Goal: Task Accomplishment & Management: Complete application form

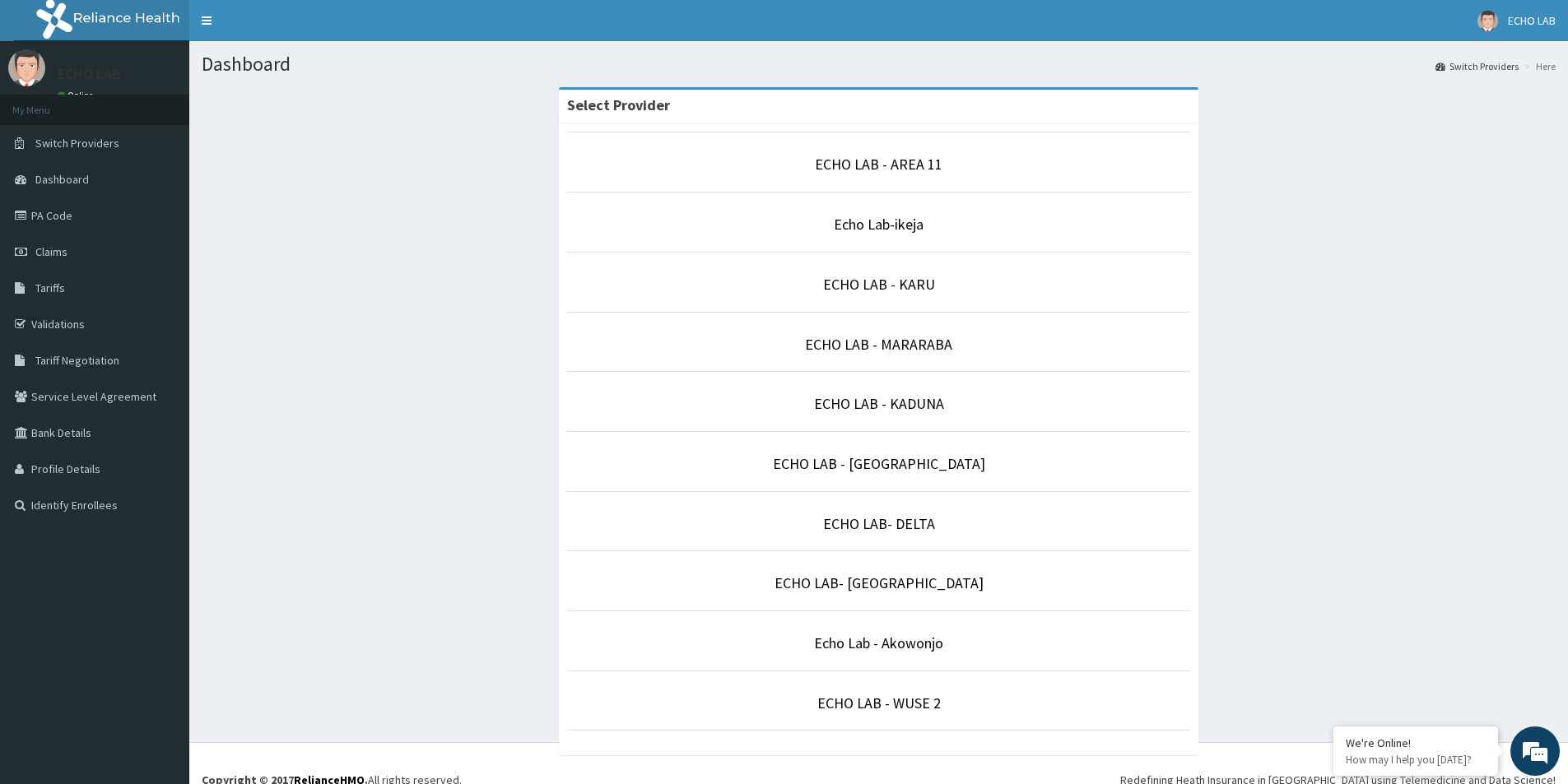
scroll to position [16, 0]
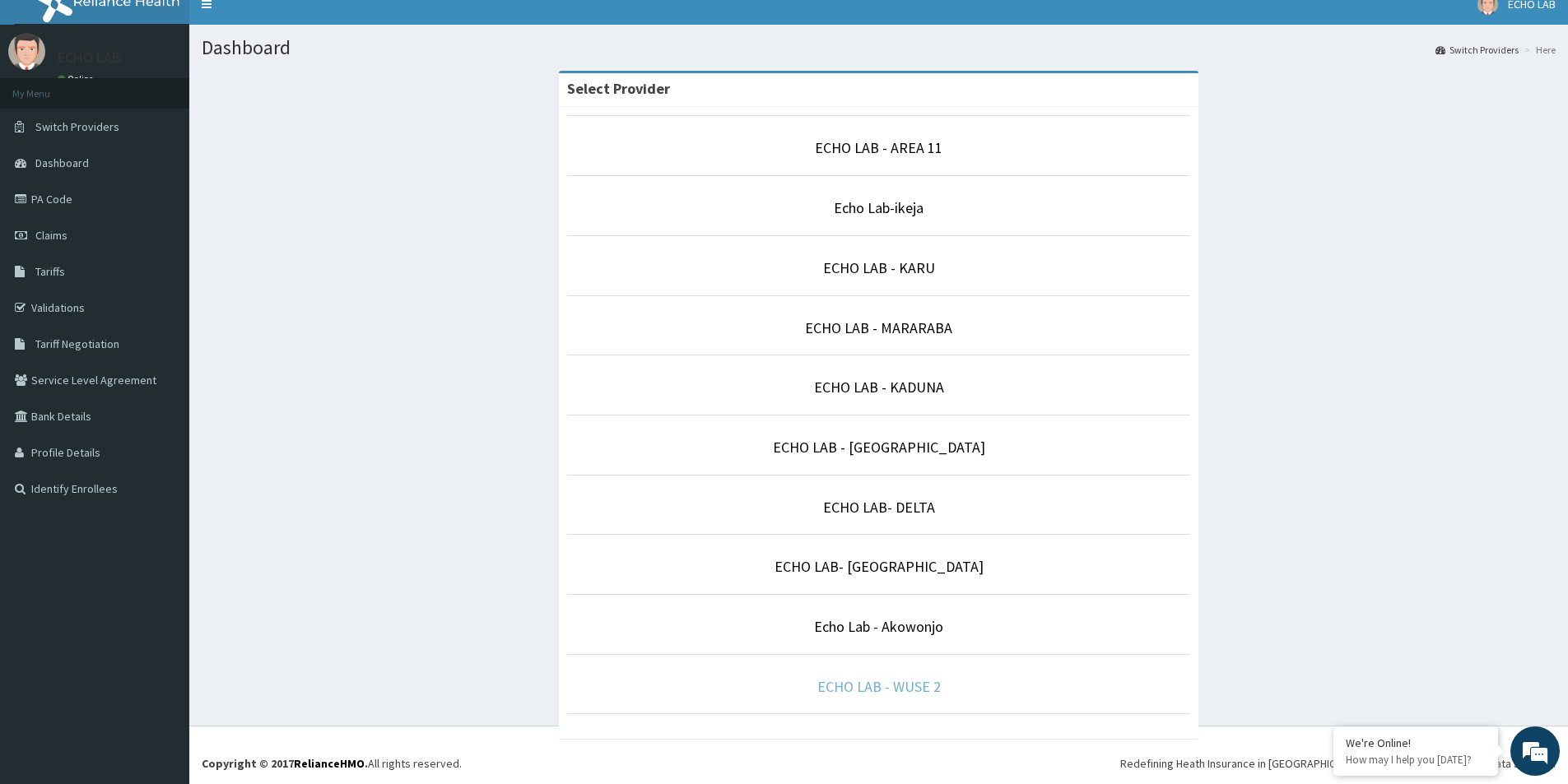
click at [908, 684] on link "ECHO LAB - WUSE 2" at bounding box center [879, 686] width 124 height 19
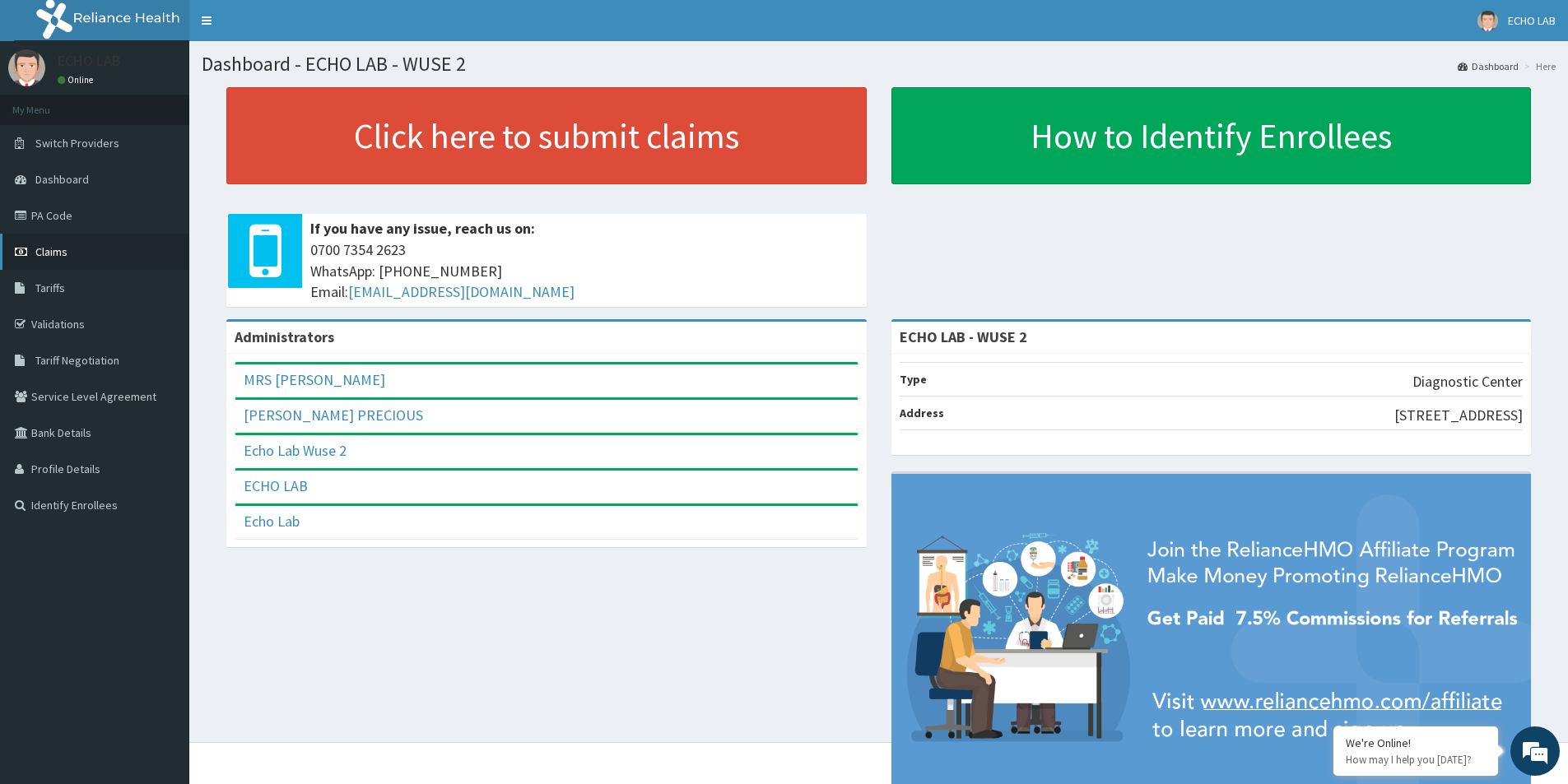
click at [35, 250] on link "Claims" at bounding box center [95, 252] width 190 height 36
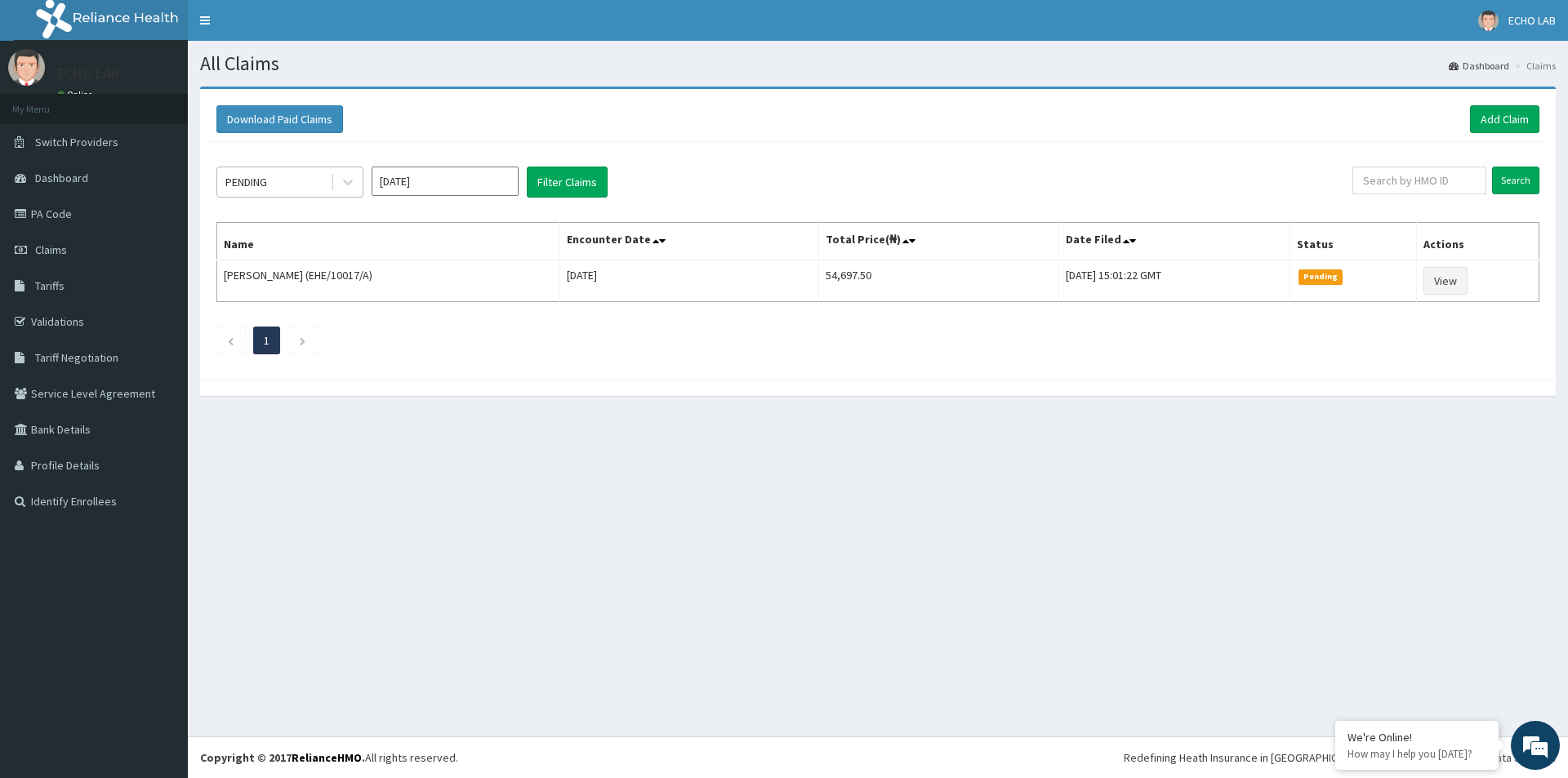
click at [322, 181] on div "PENDING" at bounding box center [274, 182] width 114 height 26
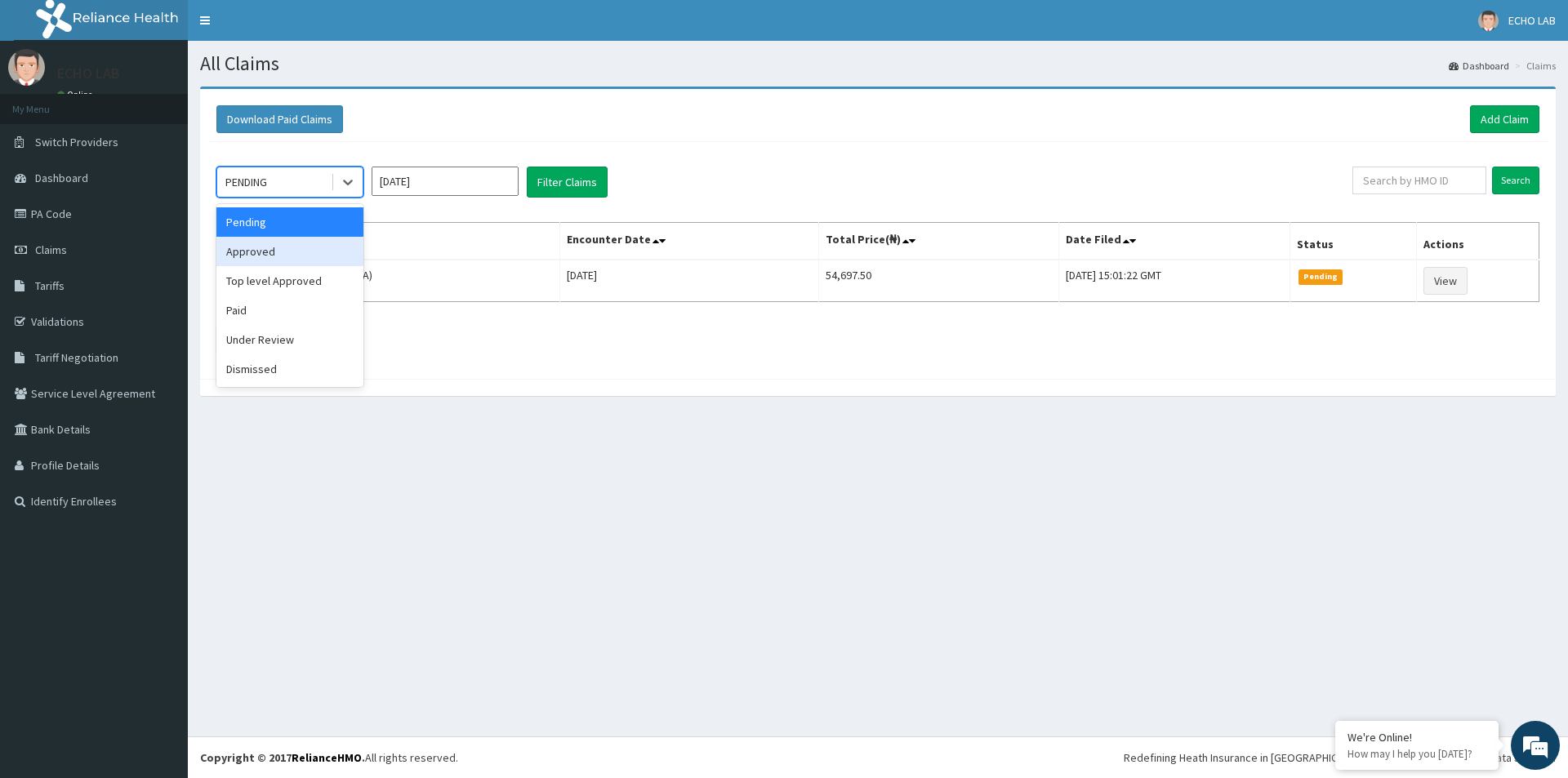
click at [298, 259] on div "Approved" at bounding box center [290, 252] width 147 height 29
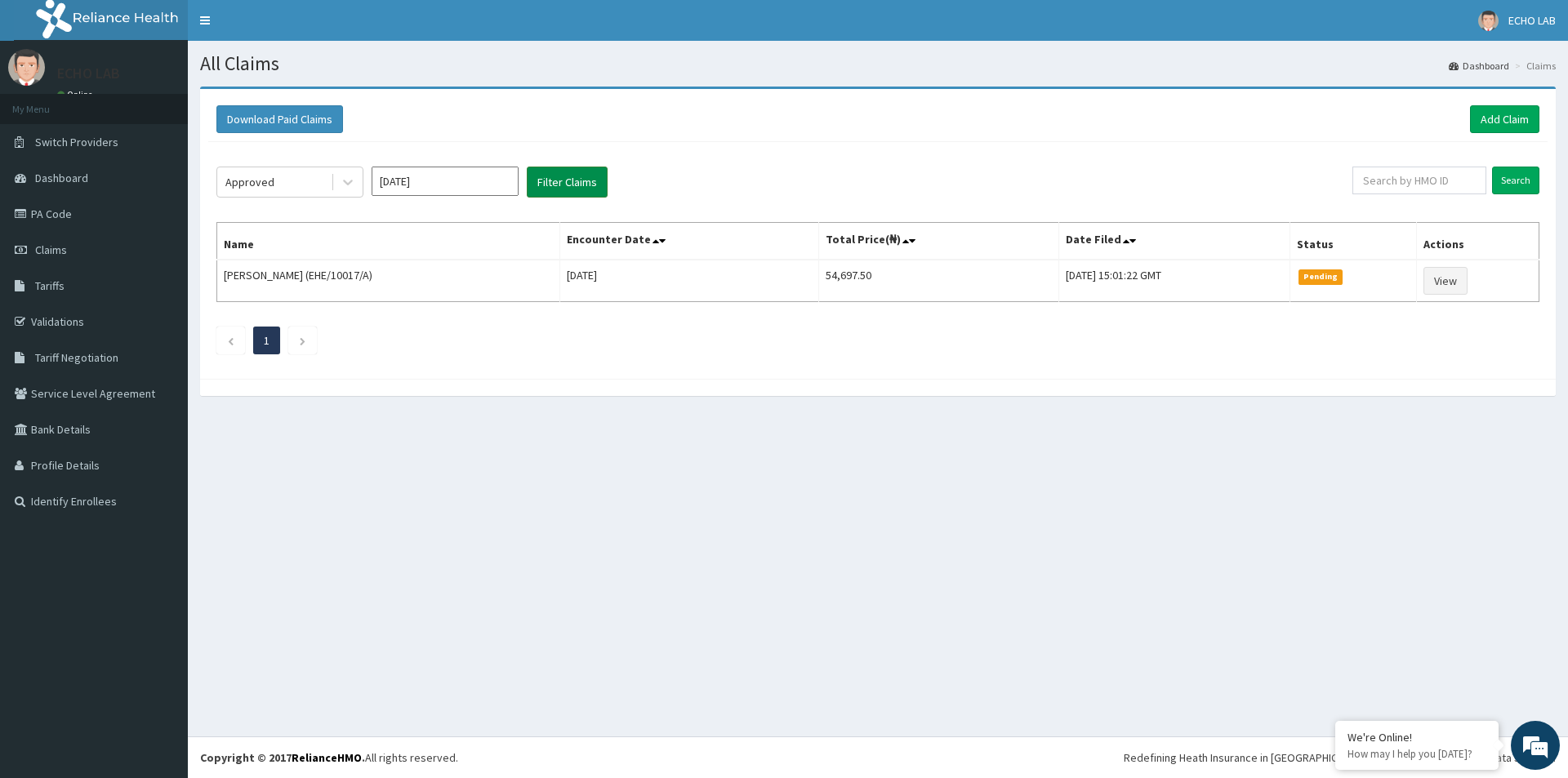
click at [591, 180] on button "Filter Claims" at bounding box center [567, 182] width 81 height 31
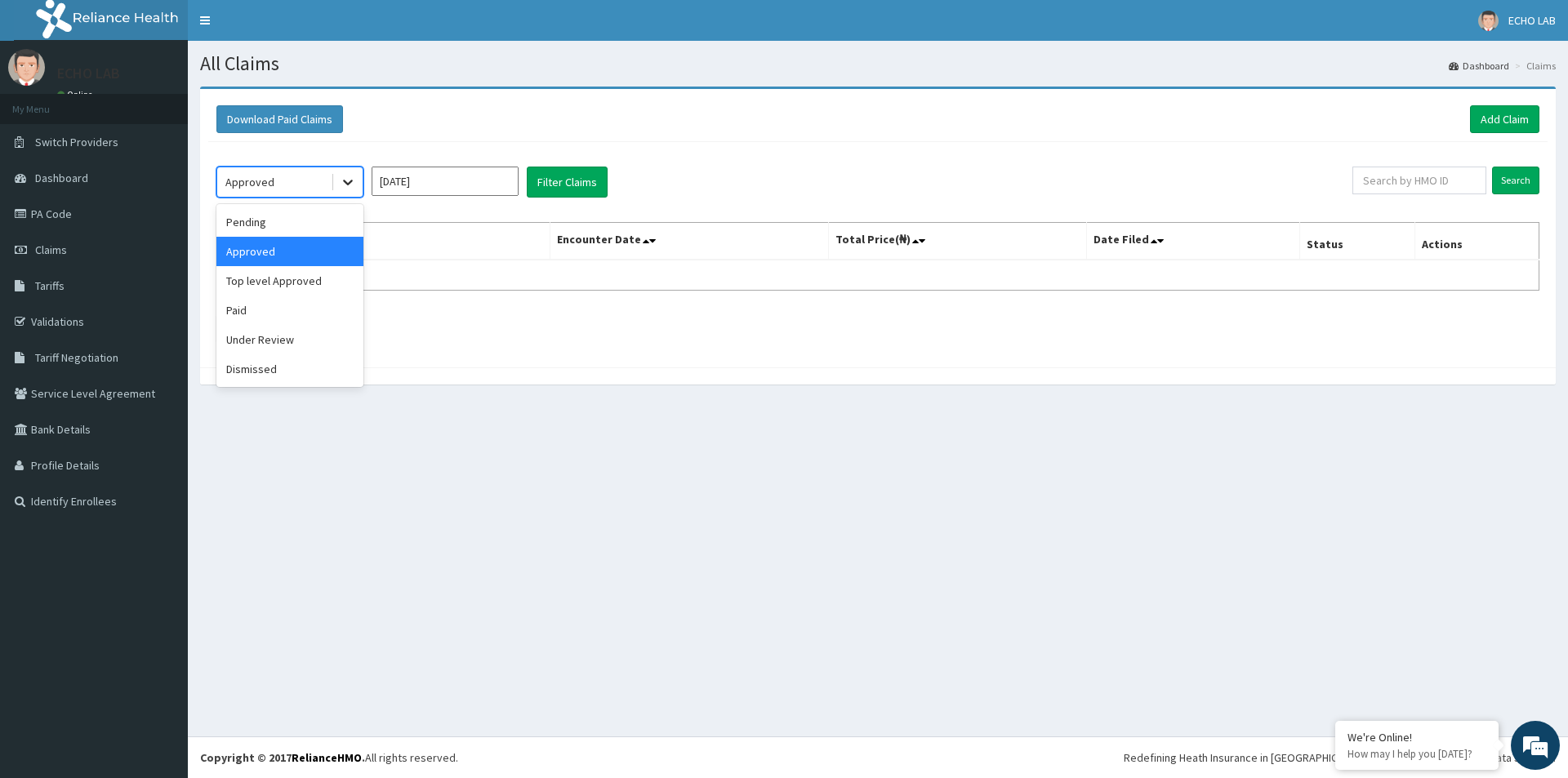
click at [337, 189] on div at bounding box center [348, 182] width 29 height 29
click at [291, 311] on div "Paid" at bounding box center [290, 311] width 147 height 29
click at [562, 181] on button "Filter Claims" at bounding box center [567, 182] width 81 height 31
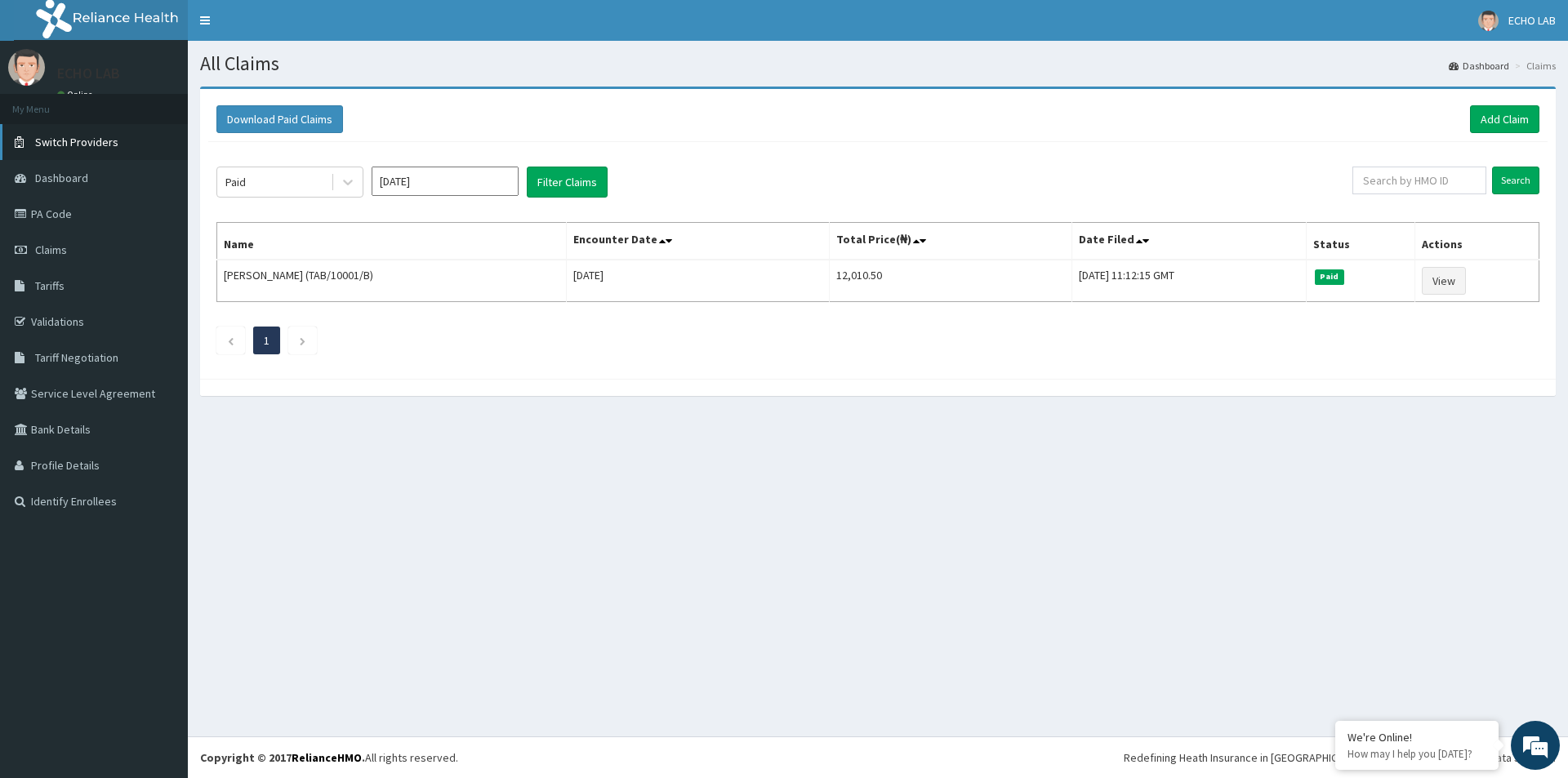
click at [99, 139] on span "Switch Providers" at bounding box center [77, 142] width 83 height 15
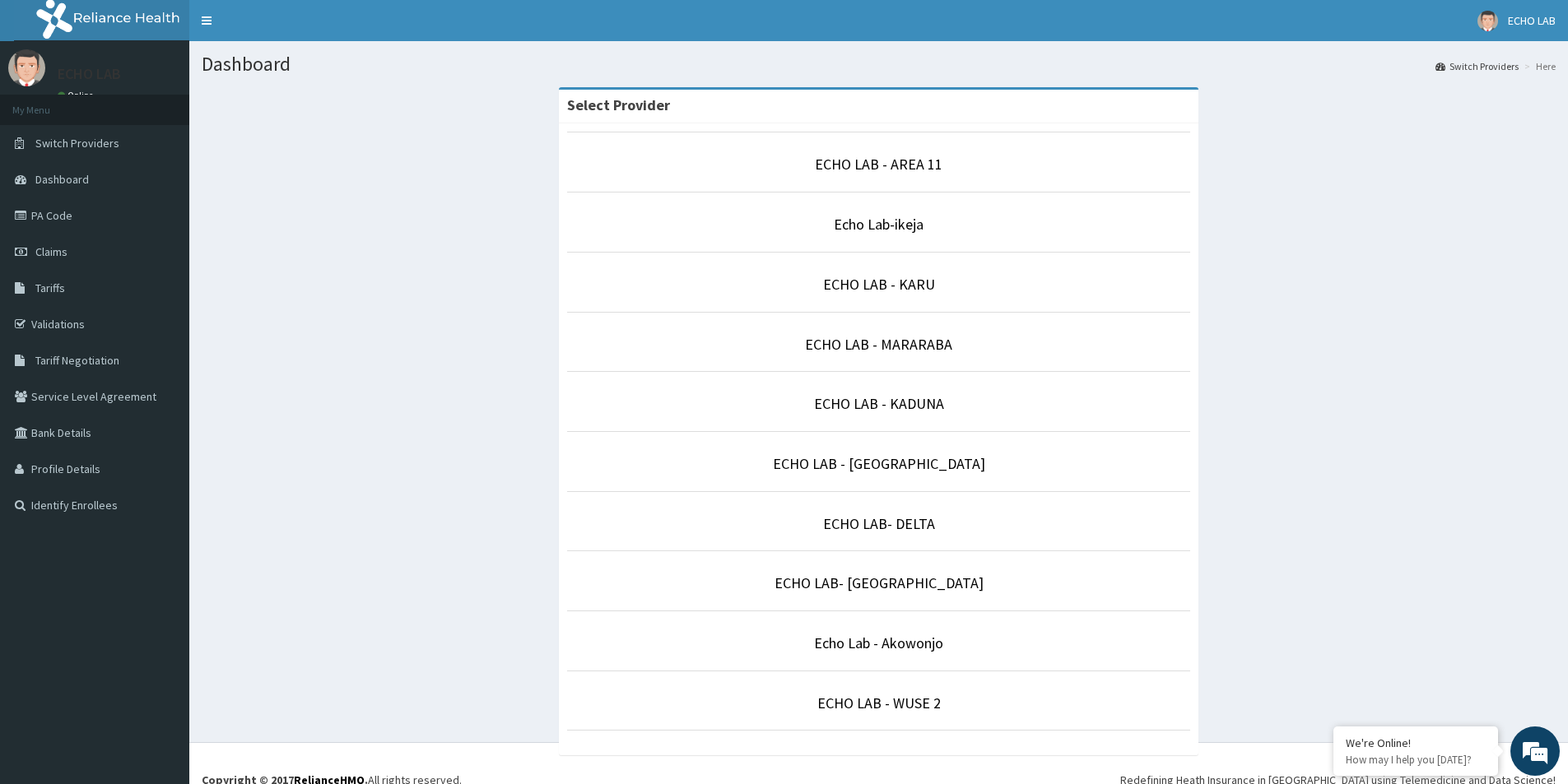
scroll to position [16, 0]
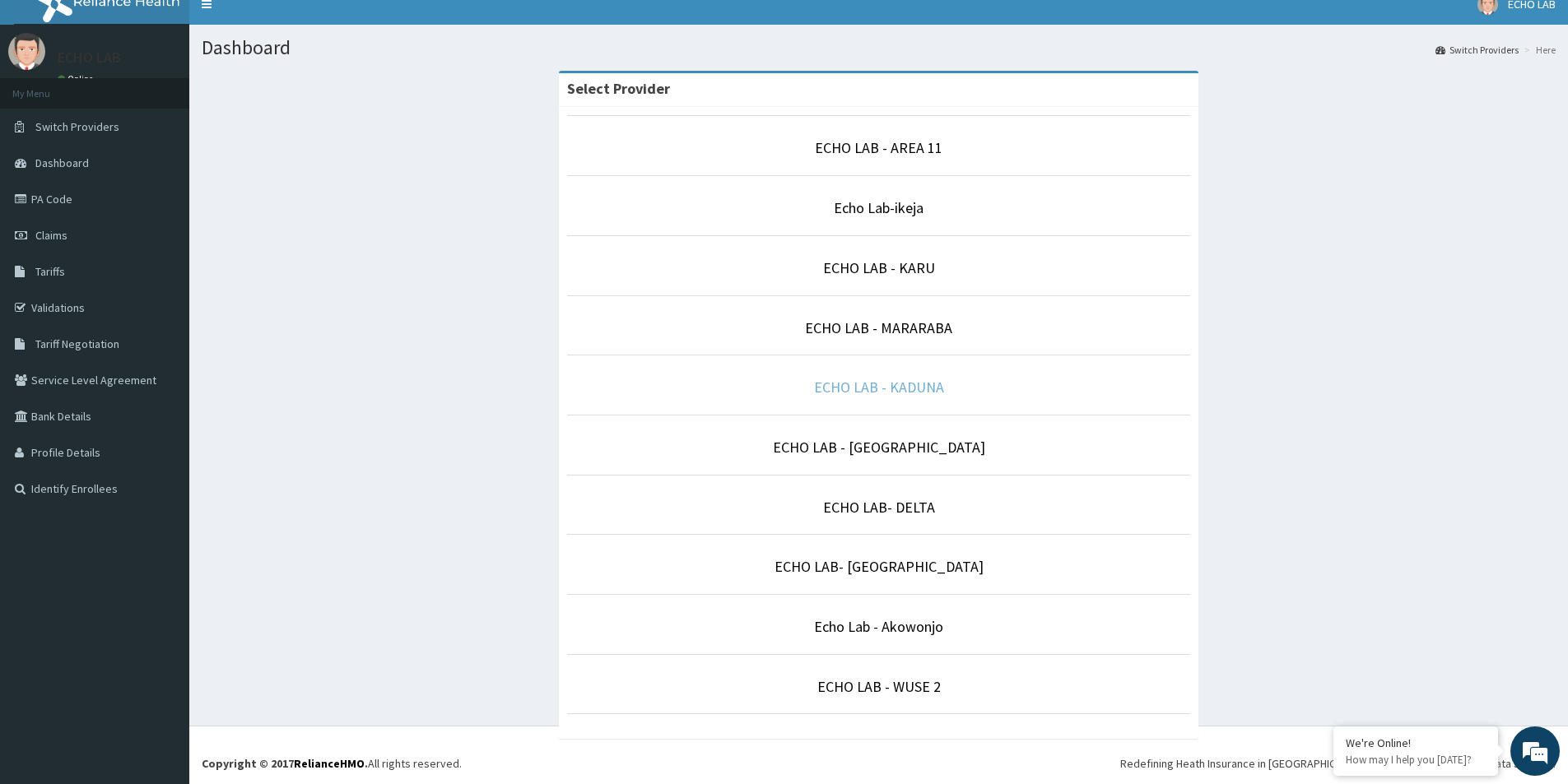
click at [912, 385] on link "ECHO LAB - KADUNA" at bounding box center [879, 386] width 130 height 19
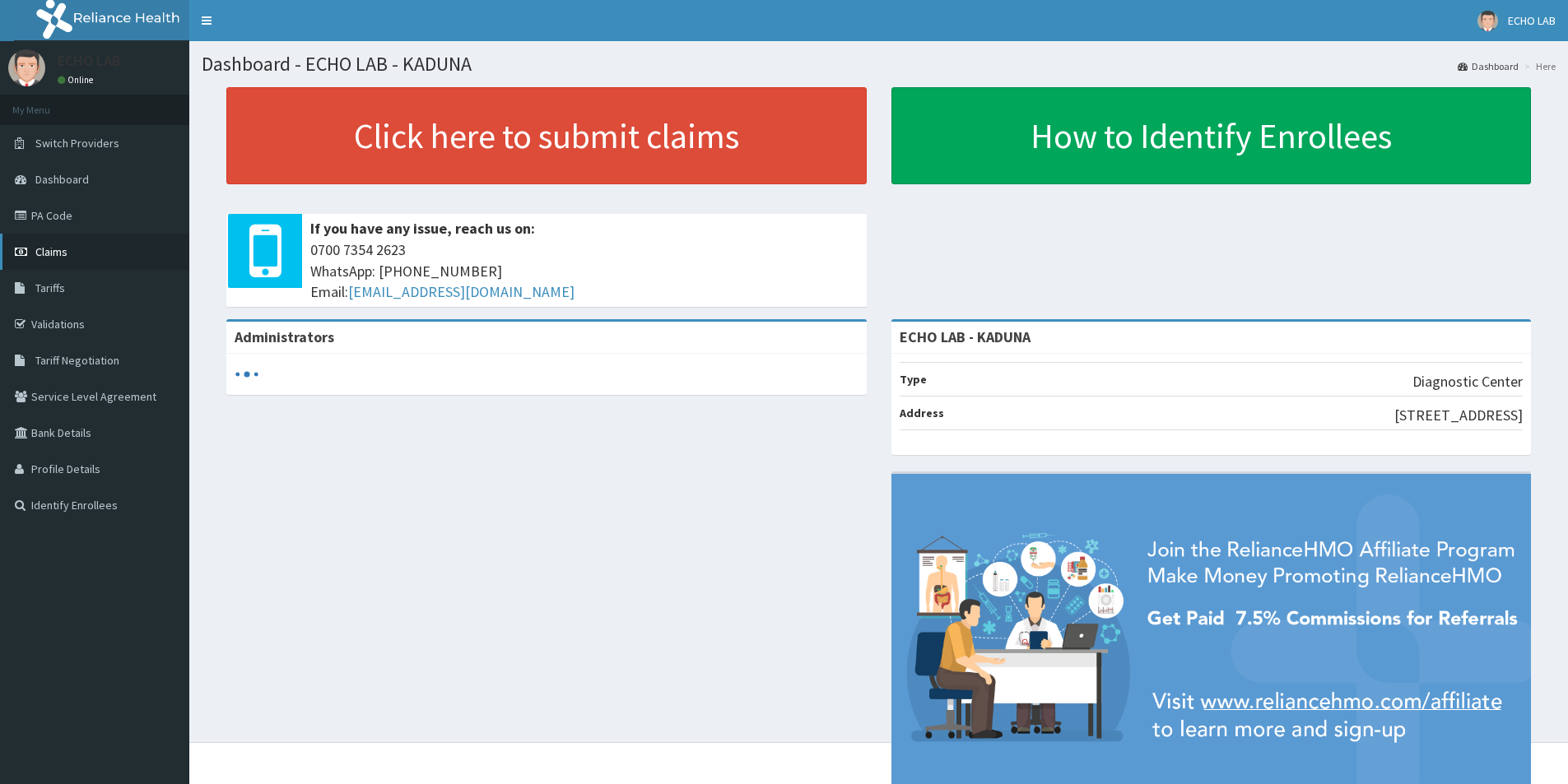
click at [96, 256] on link "Claims" at bounding box center [95, 252] width 190 height 36
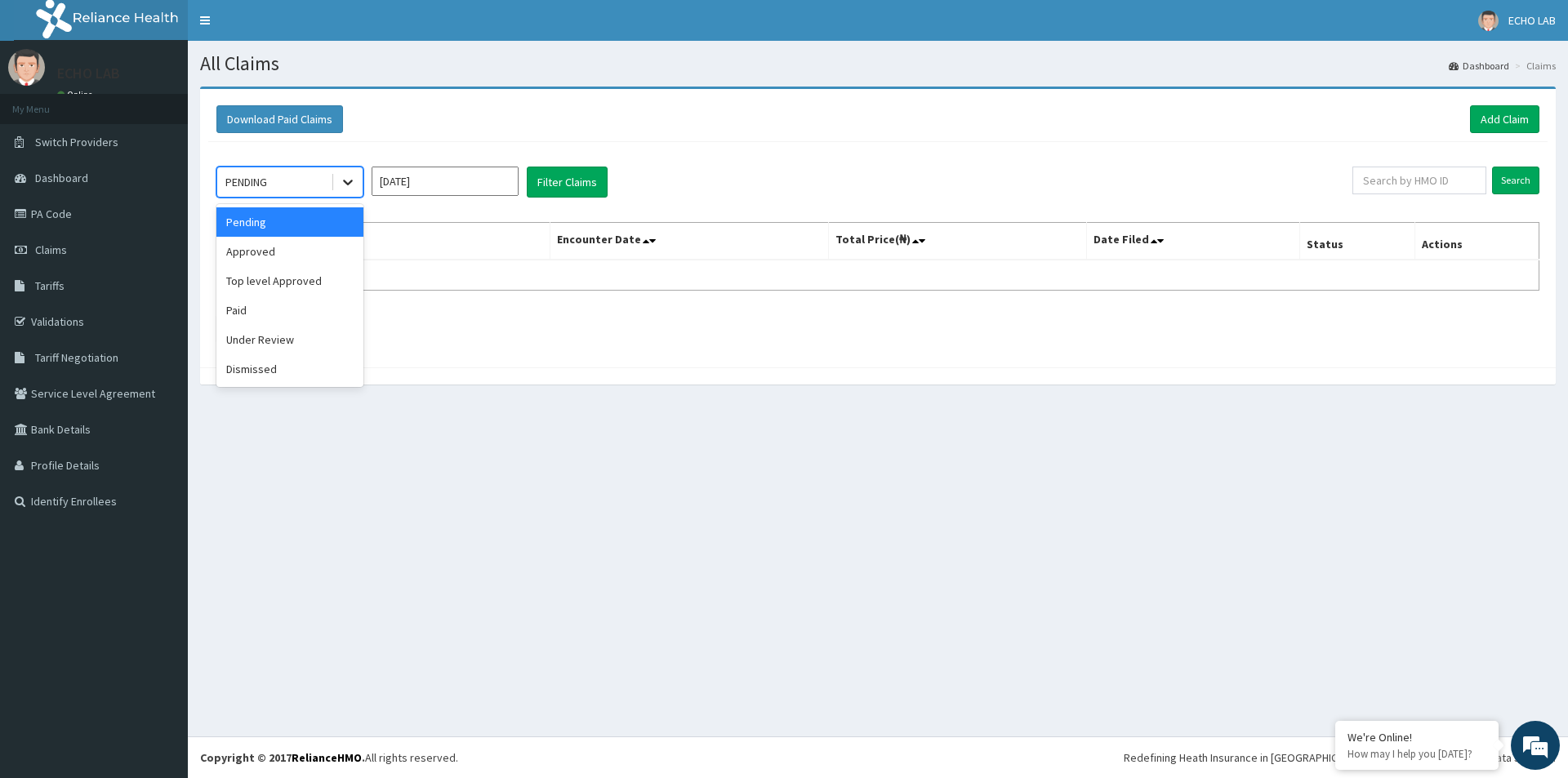
click at [347, 190] on icon at bounding box center [348, 182] width 16 height 16
click at [314, 253] on div "Approved" at bounding box center [290, 252] width 147 height 29
click at [544, 191] on button "Filter Claims" at bounding box center [567, 182] width 81 height 31
click at [351, 188] on icon at bounding box center [348, 182] width 16 height 16
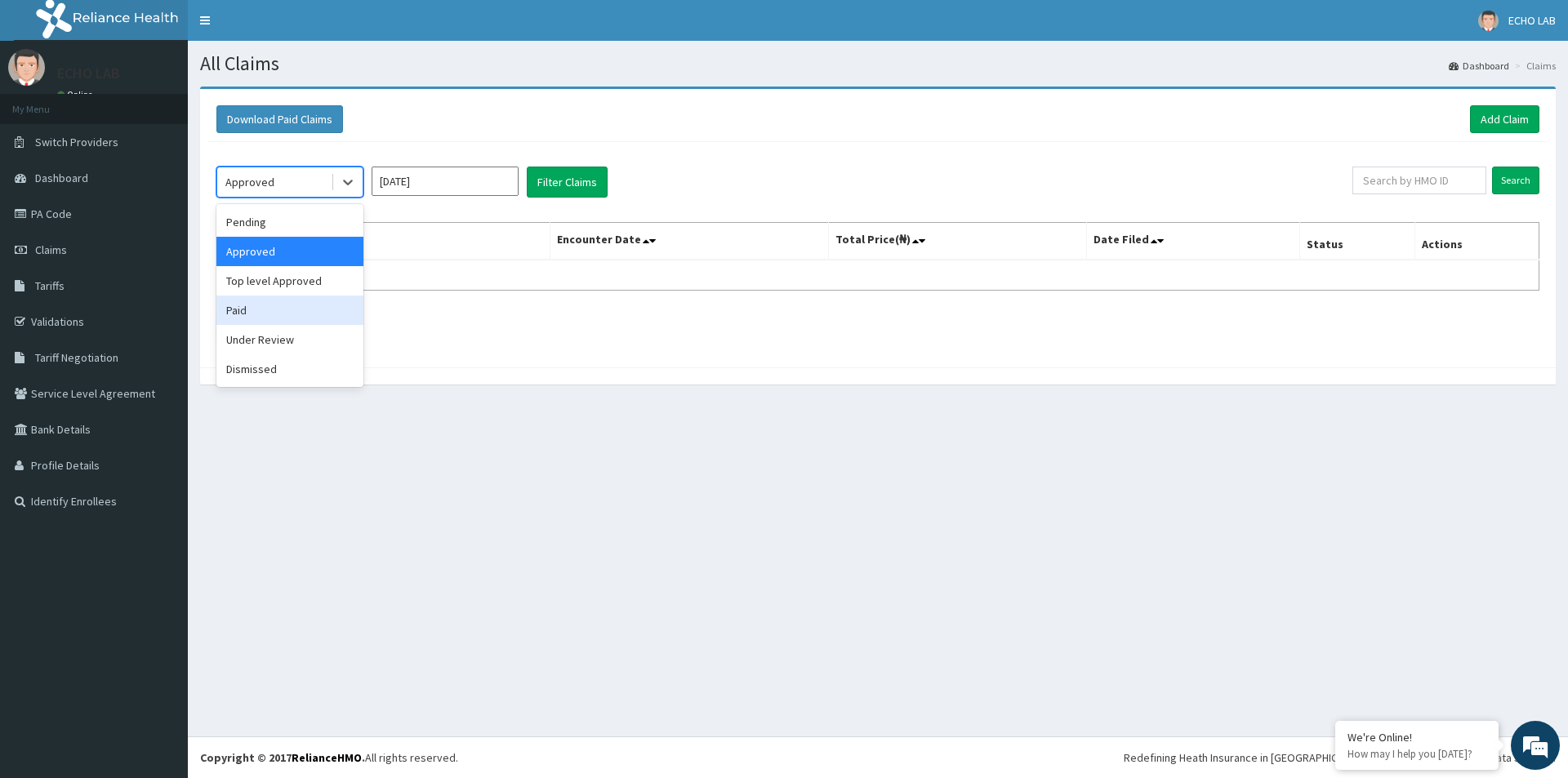
click at [302, 310] on div "Paid" at bounding box center [290, 311] width 147 height 29
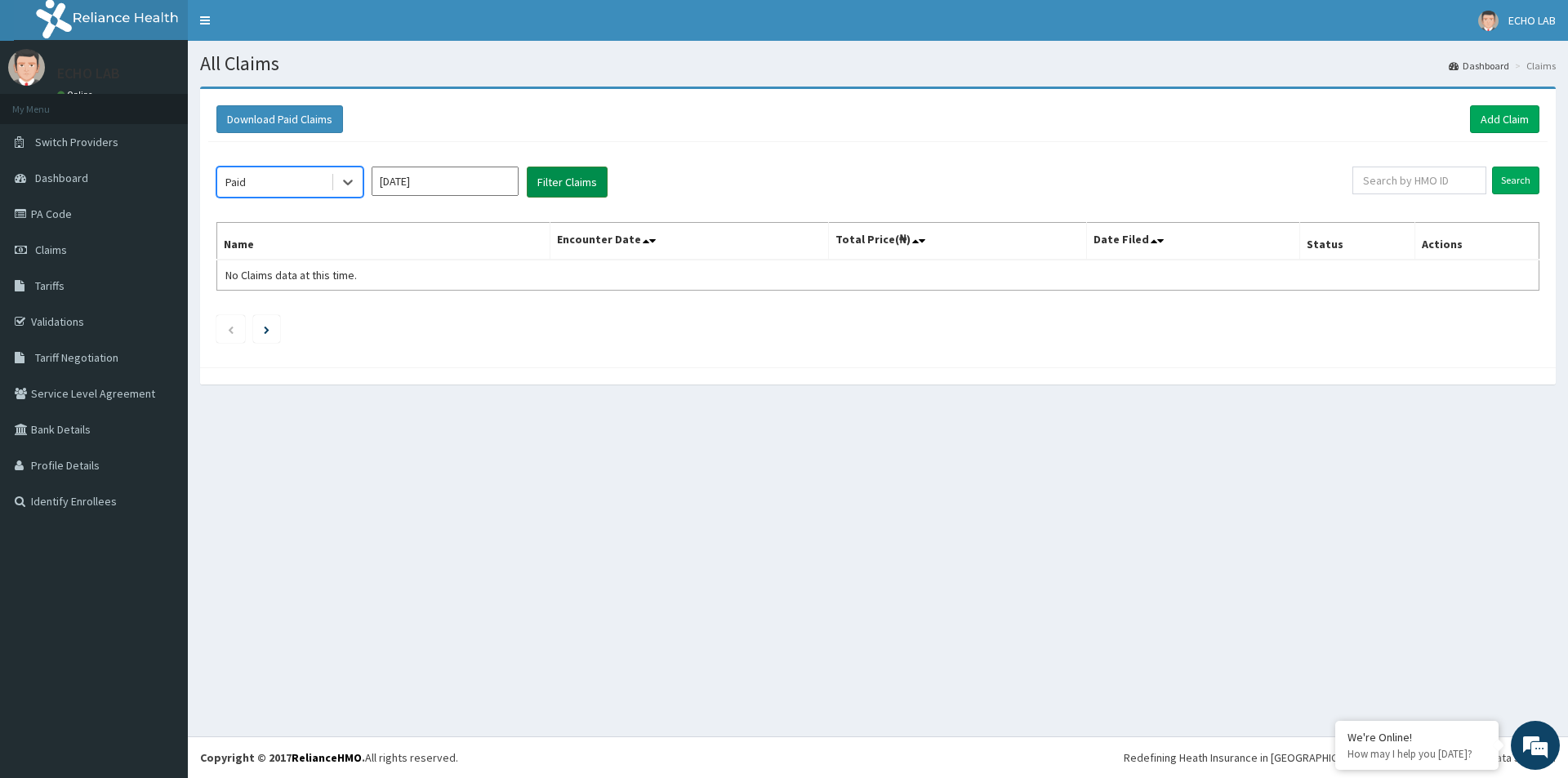
click at [588, 189] on button "Filter Claims" at bounding box center [567, 182] width 81 height 31
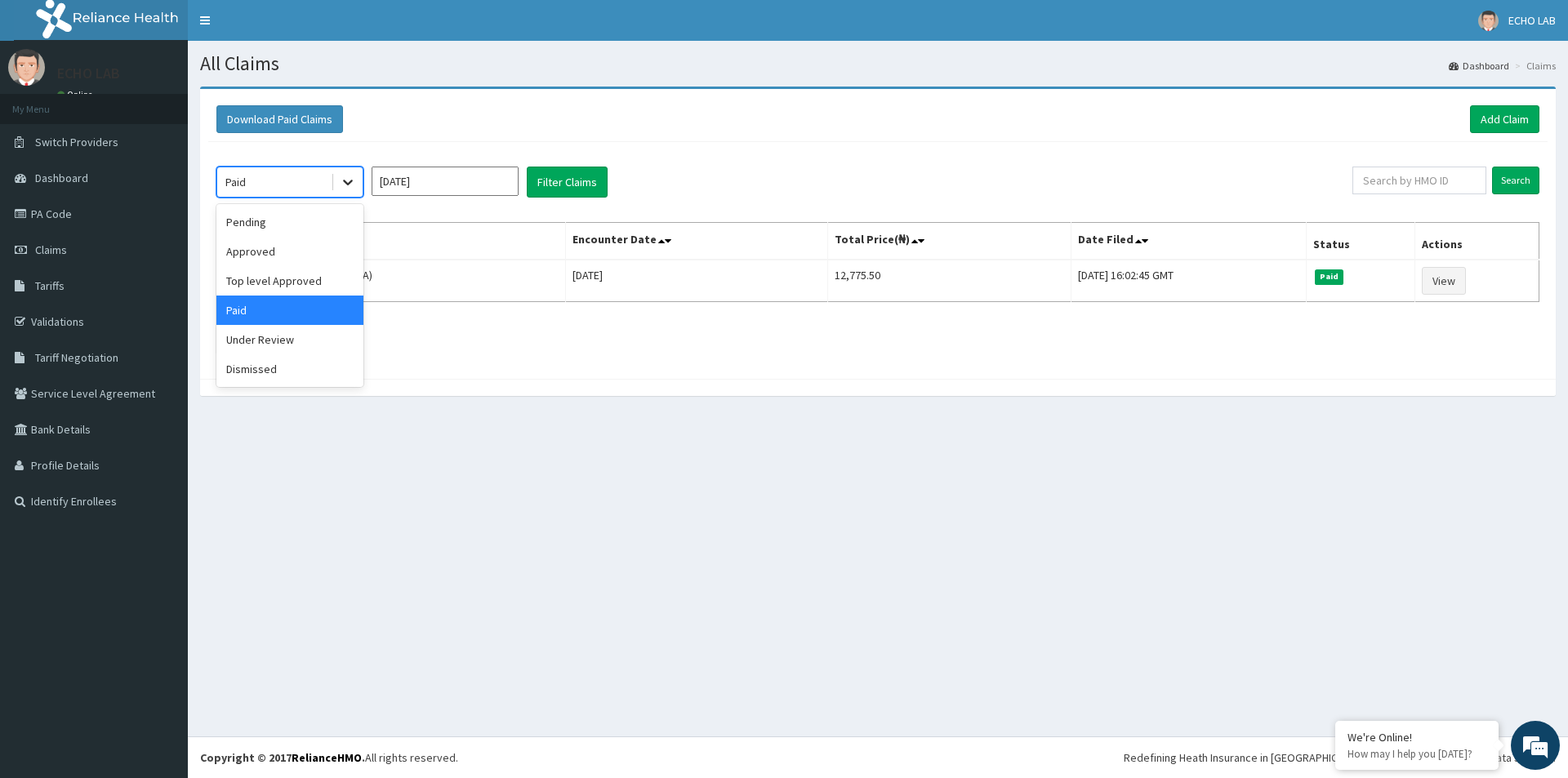
click at [344, 181] on icon at bounding box center [348, 182] width 16 height 16
click at [292, 365] on div "Dismissed" at bounding box center [290, 369] width 147 height 29
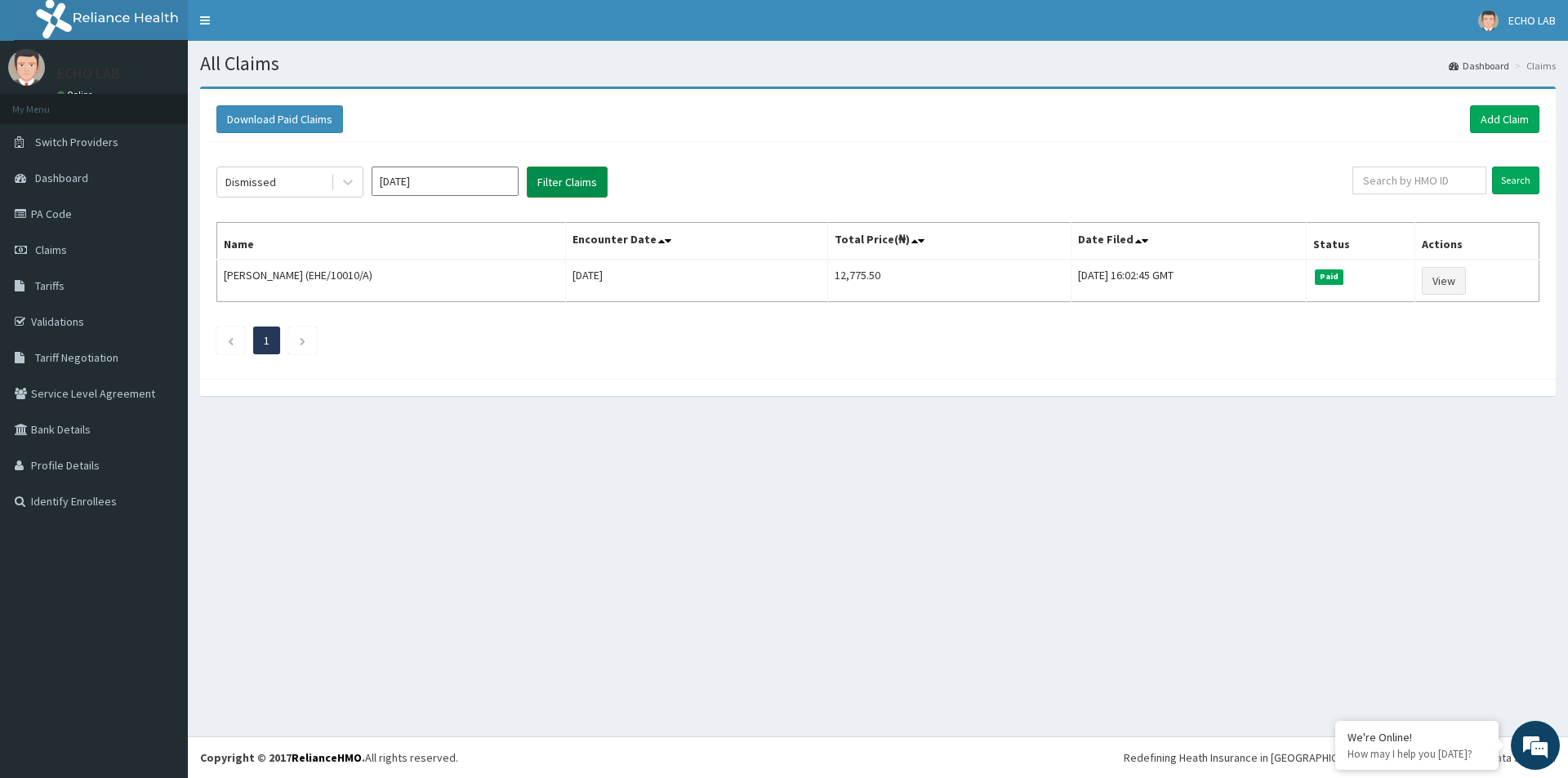
click at [572, 177] on button "Filter Claims" at bounding box center [567, 182] width 81 height 31
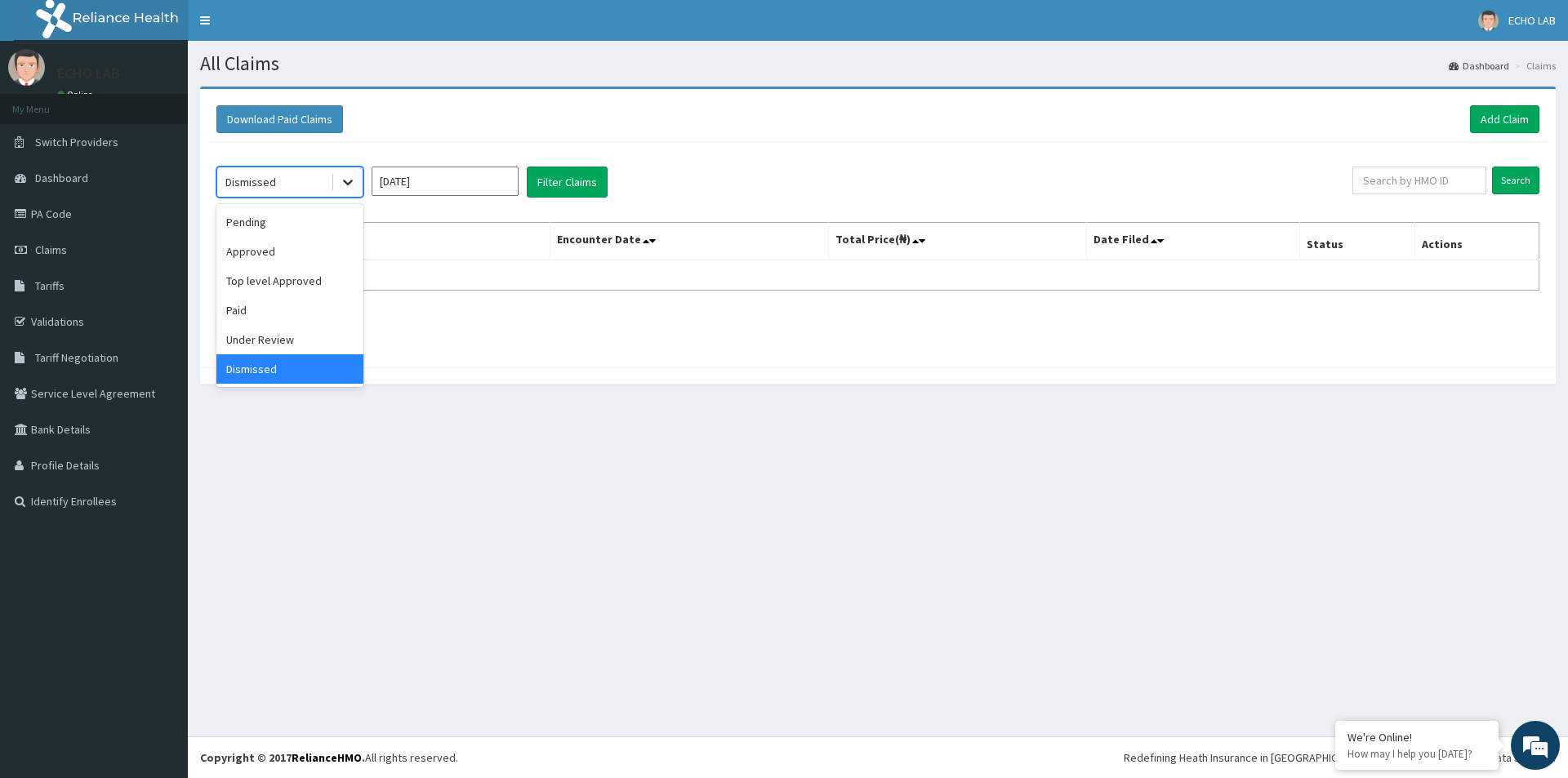
click at [347, 185] on icon at bounding box center [348, 183] width 10 height 6
click at [295, 336] on div "Under Review" at bounding box center [290, 340] width 147 height 29
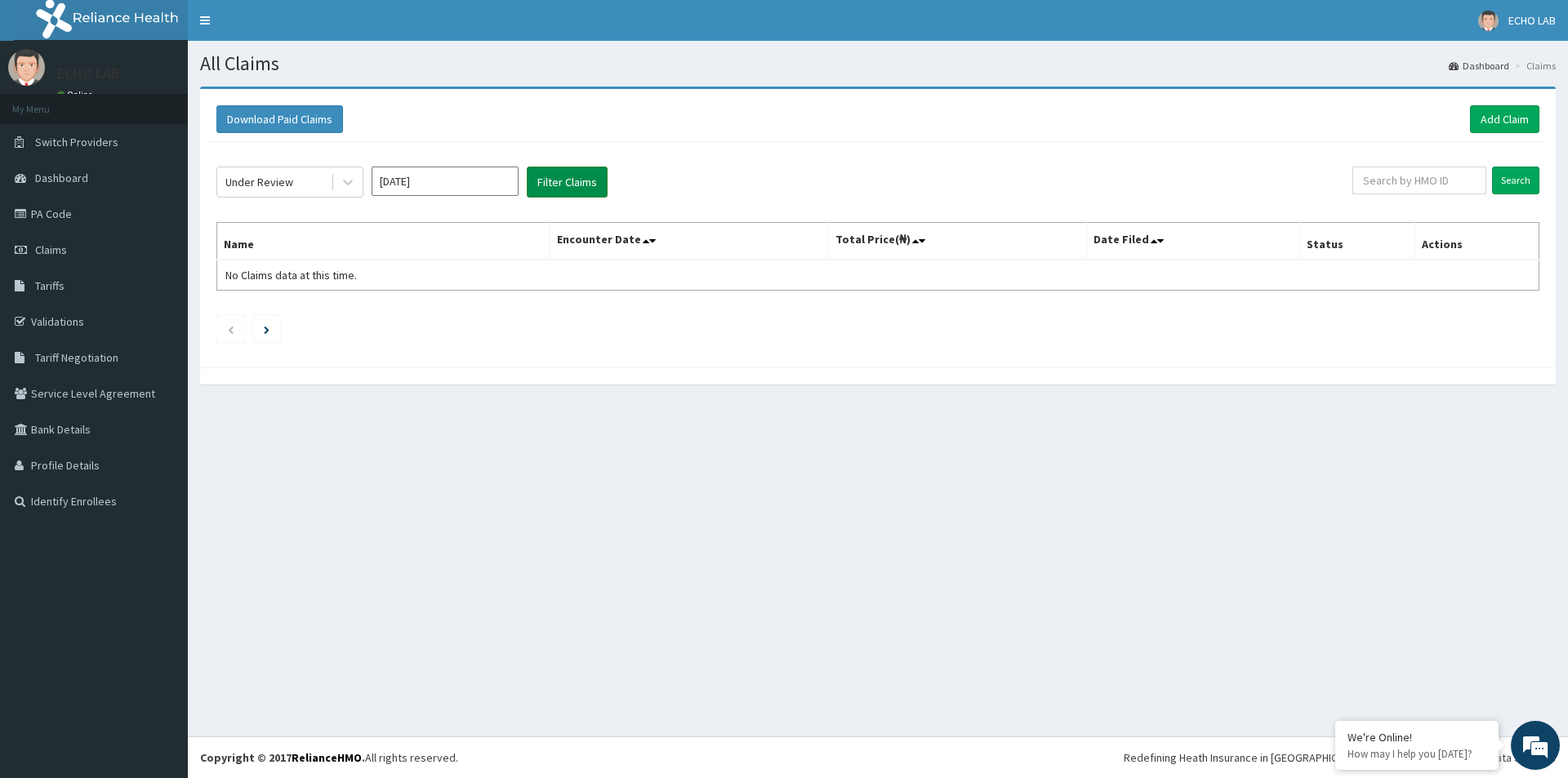
click at [562, 183] on button "Filter Claims" at bounding box center [567, 182] width 81 height 31
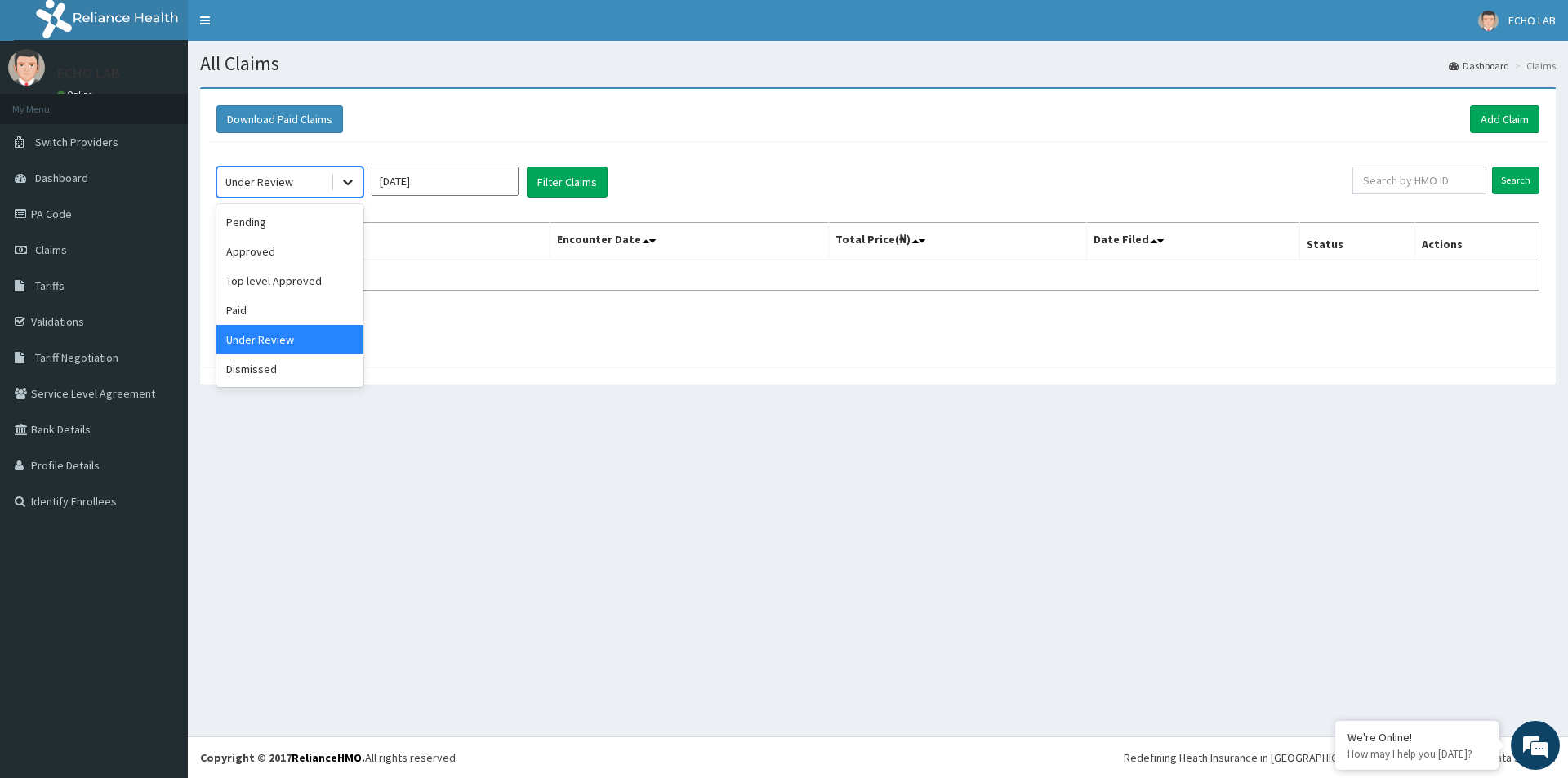
click at [354, 181] on icon at bounding box center [348, 182] width 16 height 16
click at [277, 311] on div "Paid" at bounding box center [290, 311] width 147 height 29
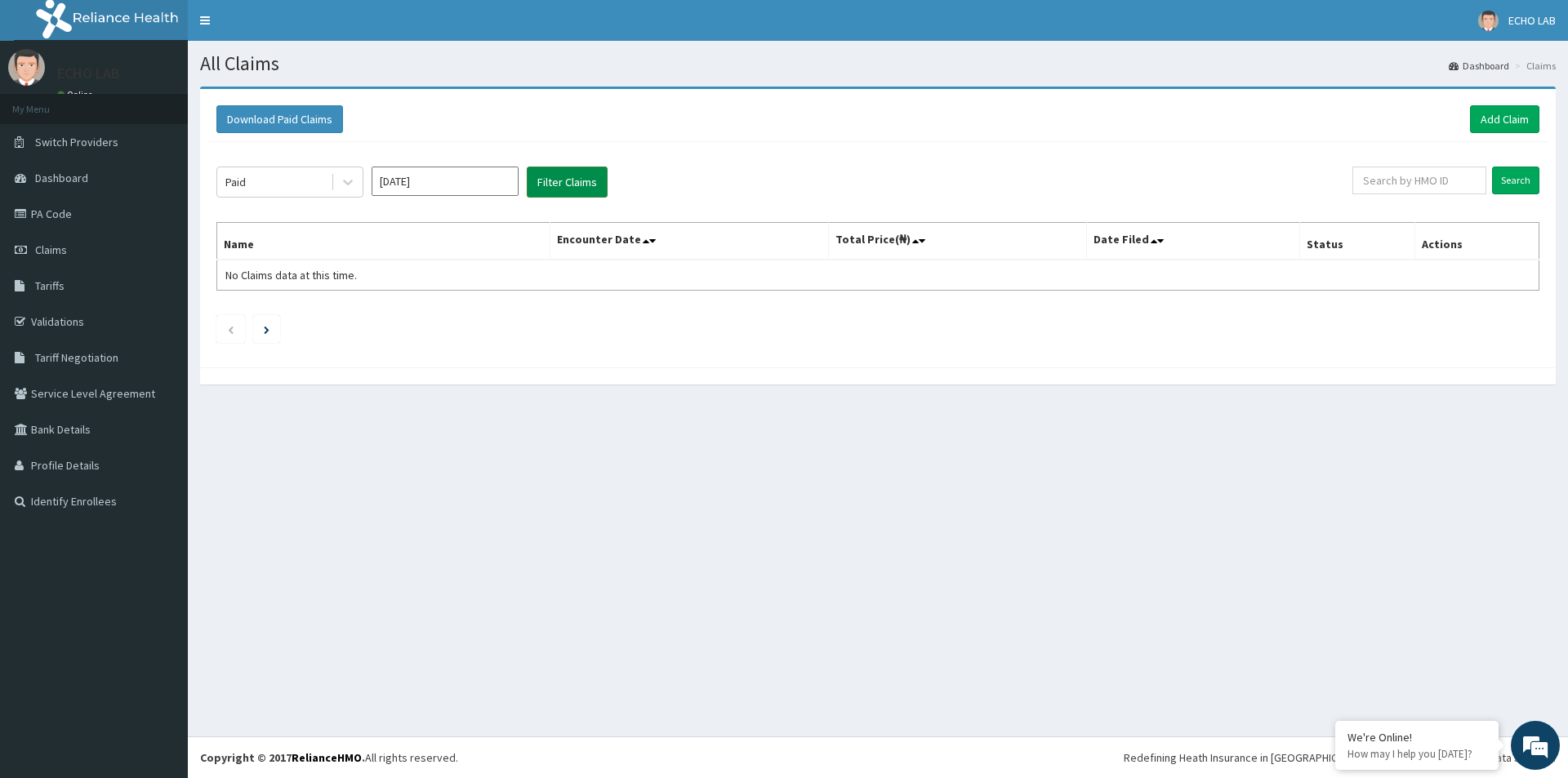
click at [535, 179] on button "Filter Claims" at bounding box center [567, 182] width 81 height 31
click at [350, 181] on icon at bounding box center [348, 183] width 10 height 6
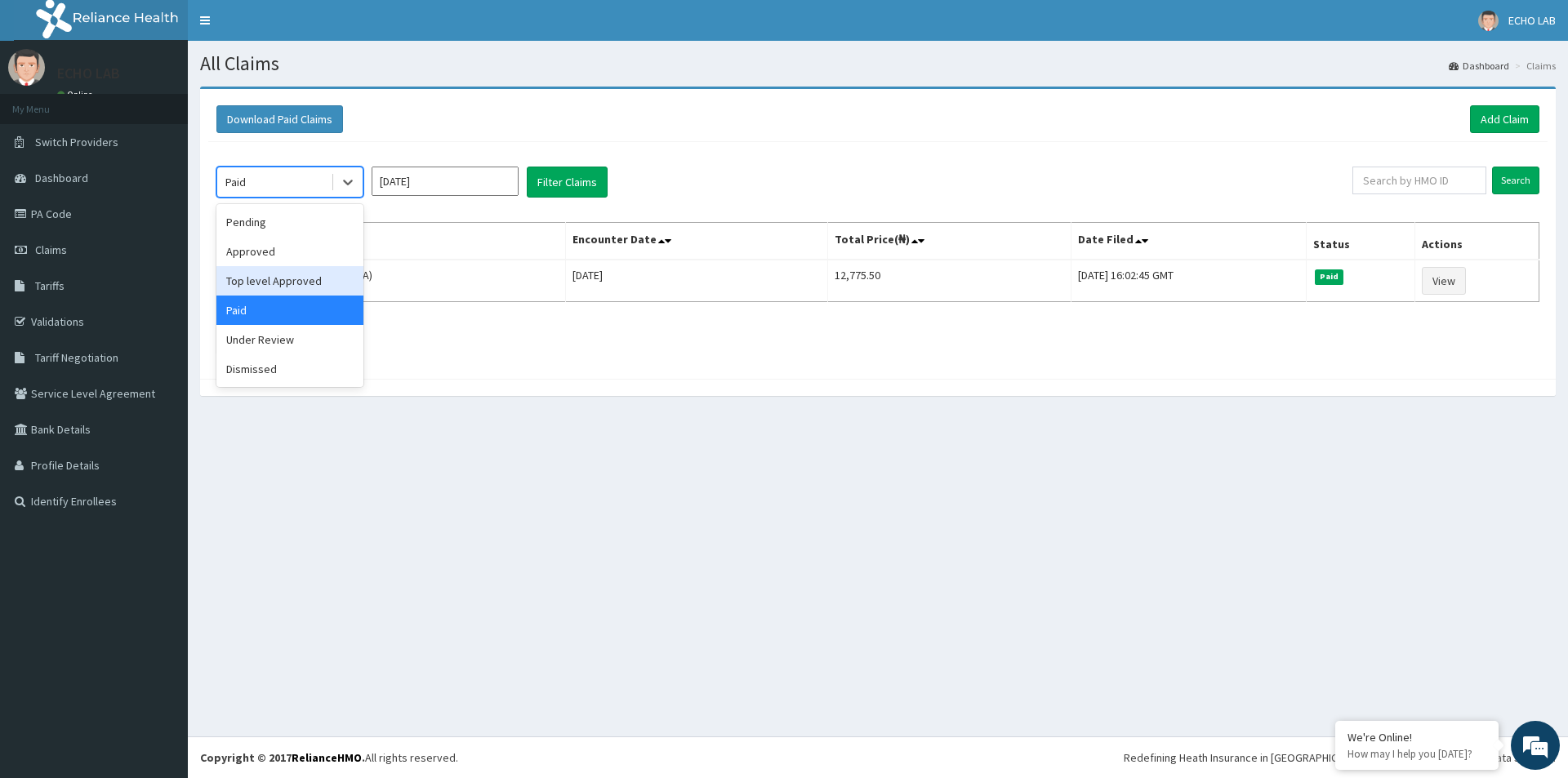
click at [307, 279] on div "Top level Approved" at bounding box center [290, 281] width 147 height 29
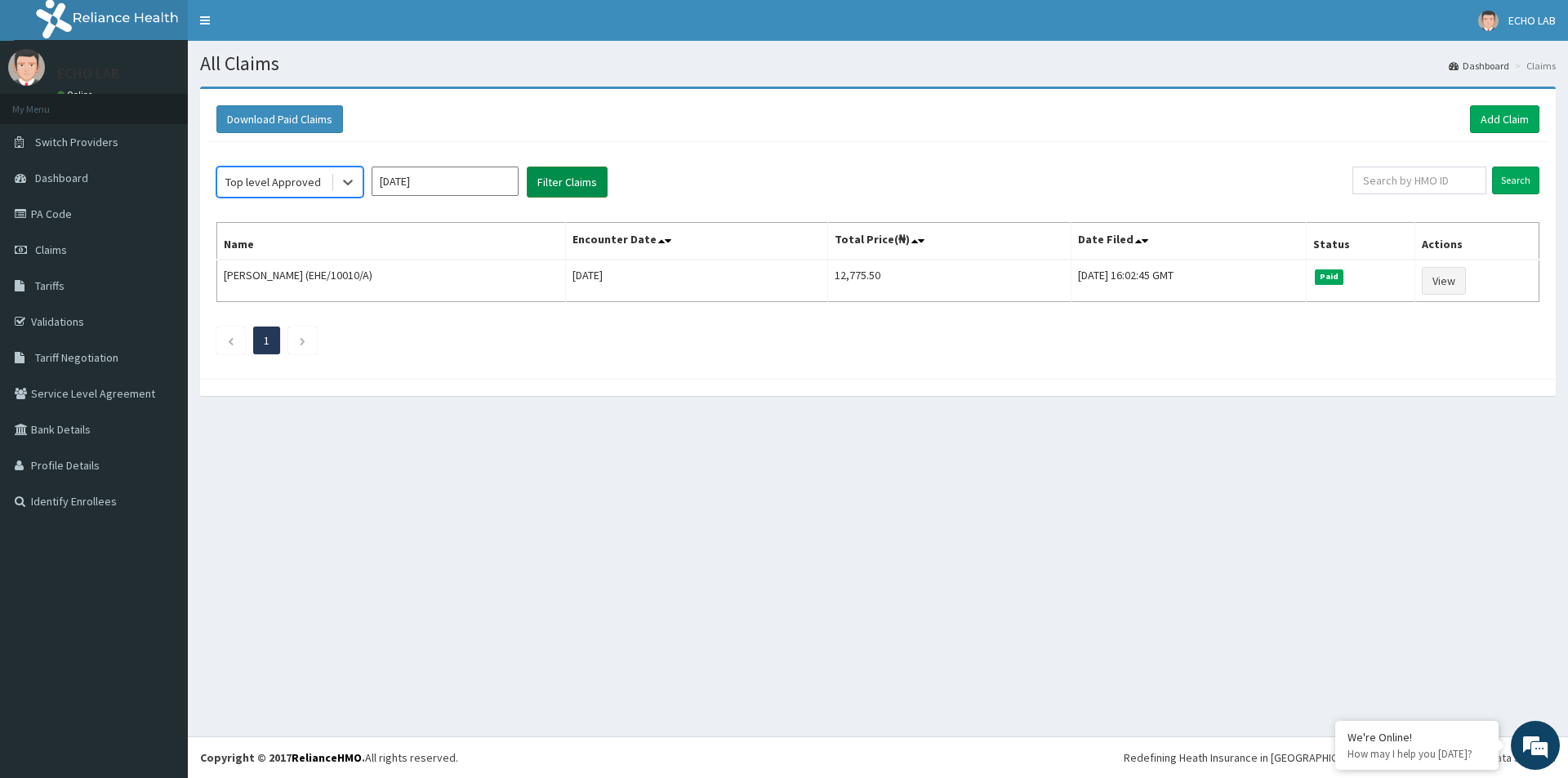
click at [543, 178] on button "Filter Claims" at bounding box center [567, 182] width 81 height 31
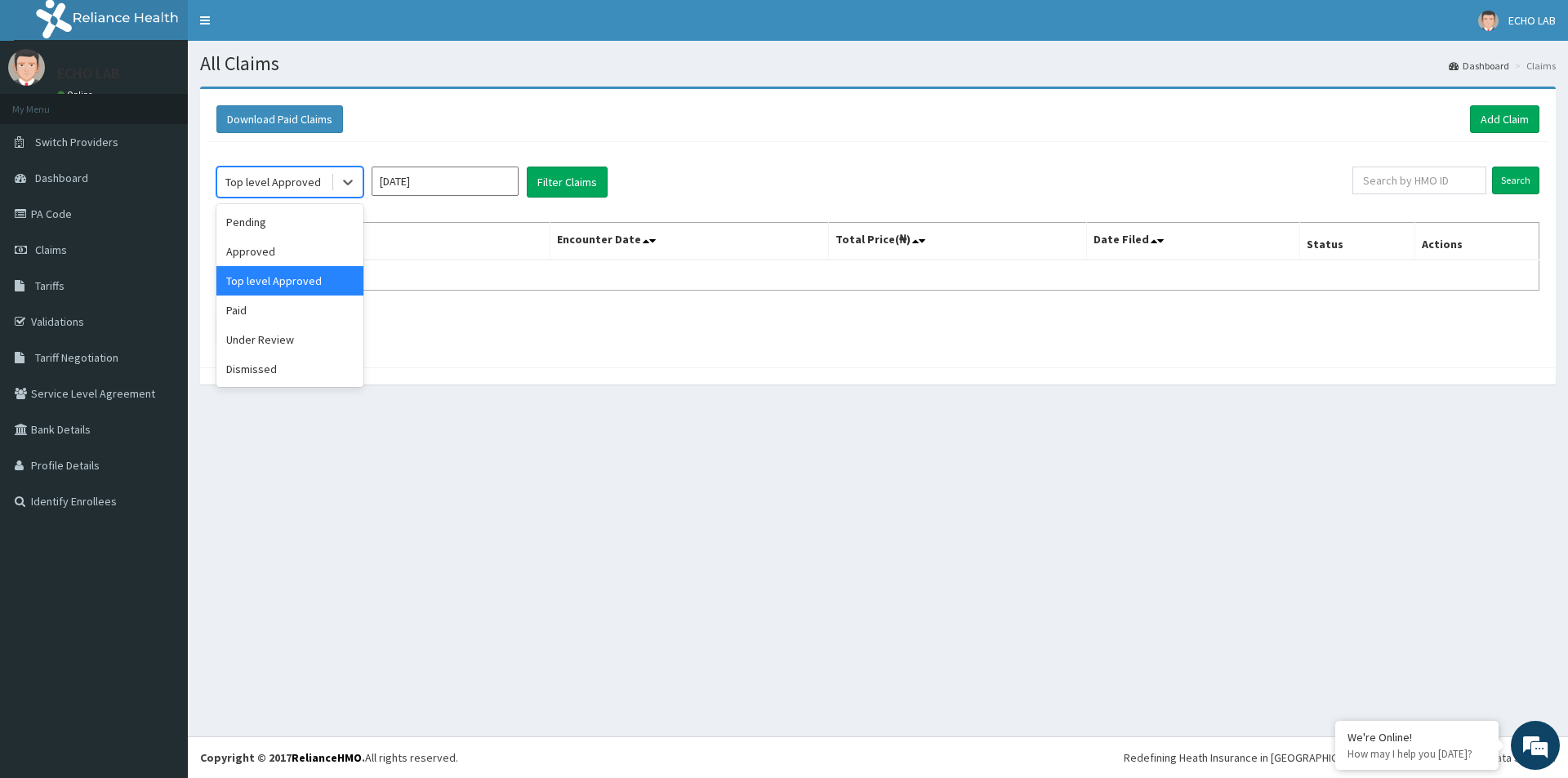
drag, startPoint x: 352, startPoint y: 178, endPoint x: 292, endPoint y: 254, distance: 96.8
click at [351, 178] on icon at bounding box center [348, 182] width 16 height 16
drag, startPoint x: 287, startPoint y: 251, endPoint x: 385, endPoint y: 234, distance: 99.5
click at [288, 251] on div "Approved" at bounding box center [290, 252] width 147 height 29
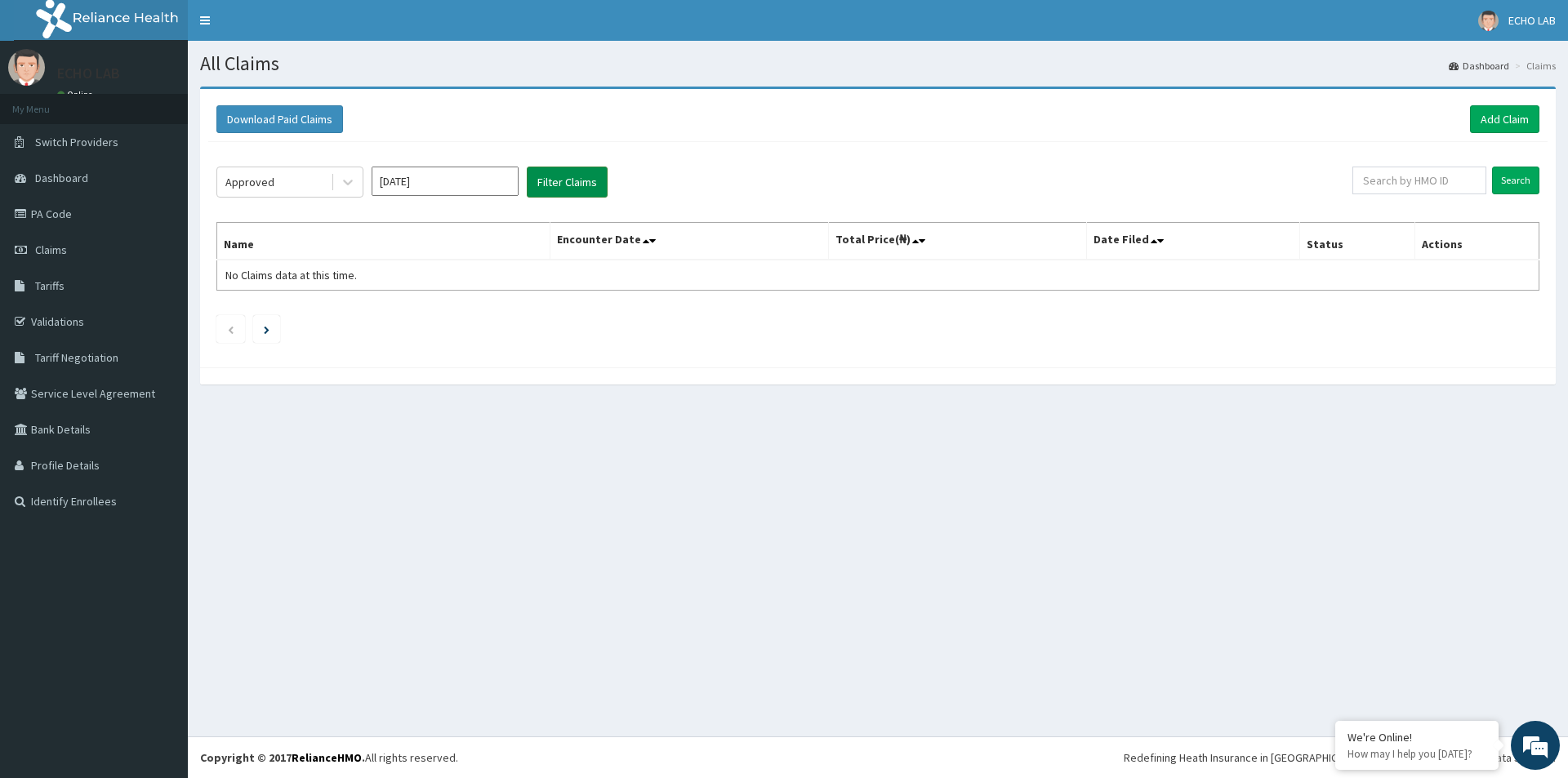
click at [562, 181] on button "Filter Claims" at bounding box center [567, 182] width 81 height 31
click at [341, 184] on icon at bounding box center [348, 182] width 16 height 16
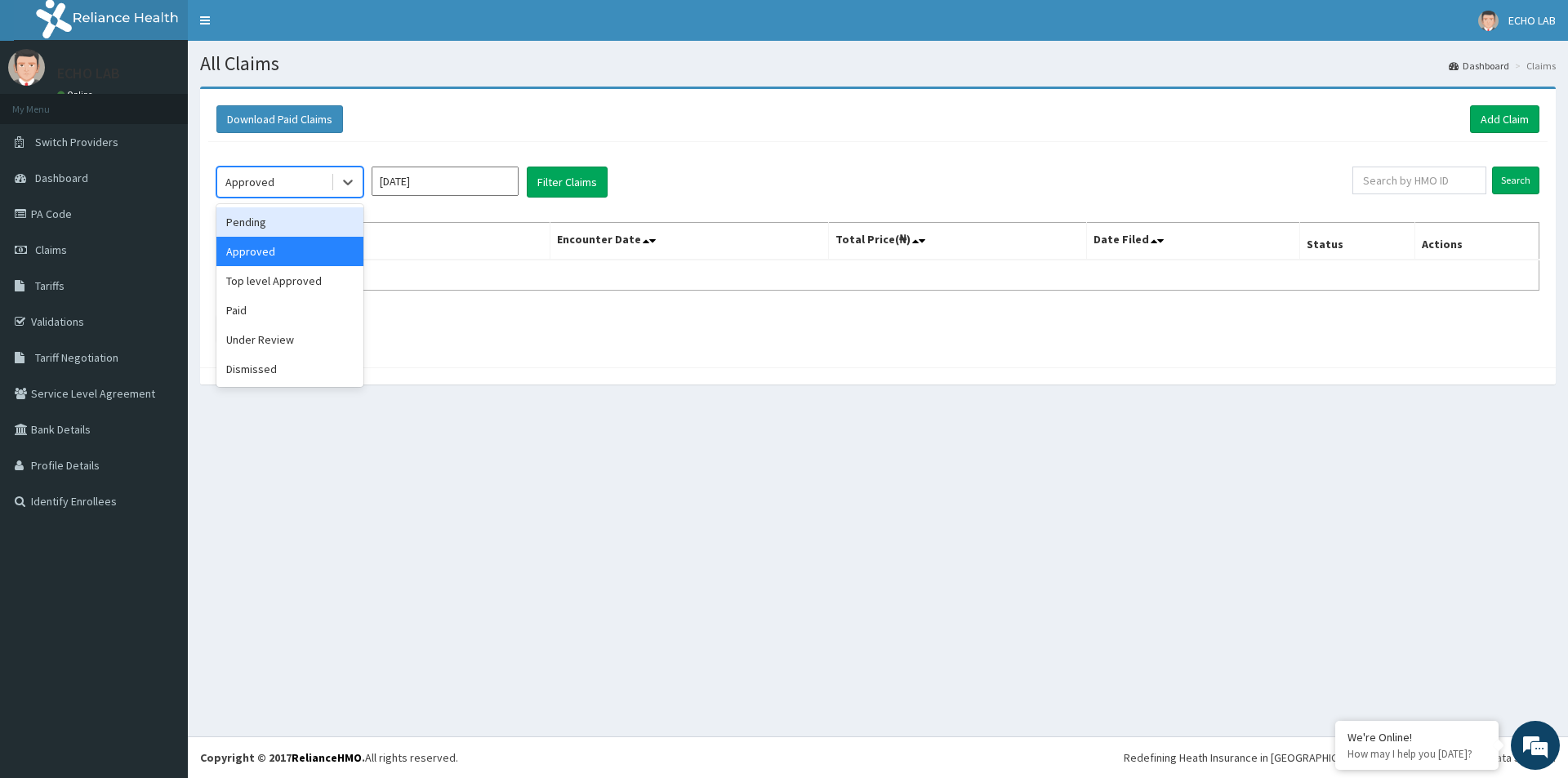
click at [302, 227] on div "Pending" at bounding box center [290, 222] width 147 height 29
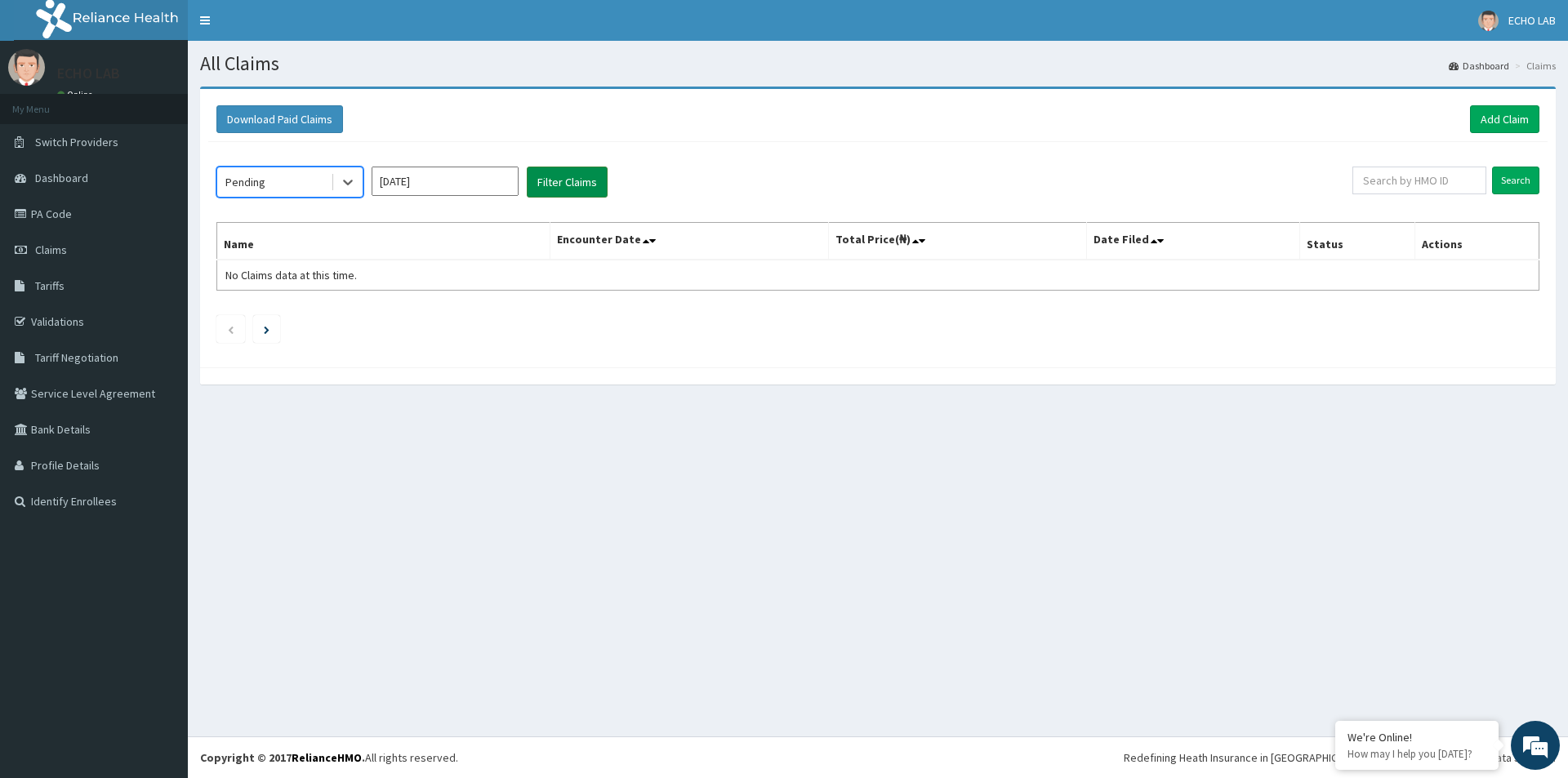
click at [549, 171] on button "Filter Claims" at bounding box center [567, 182] width 81 height 31
click at [1516, 123] on link "Add Claim" at bounding box center [1504, 119] width 69 height 28
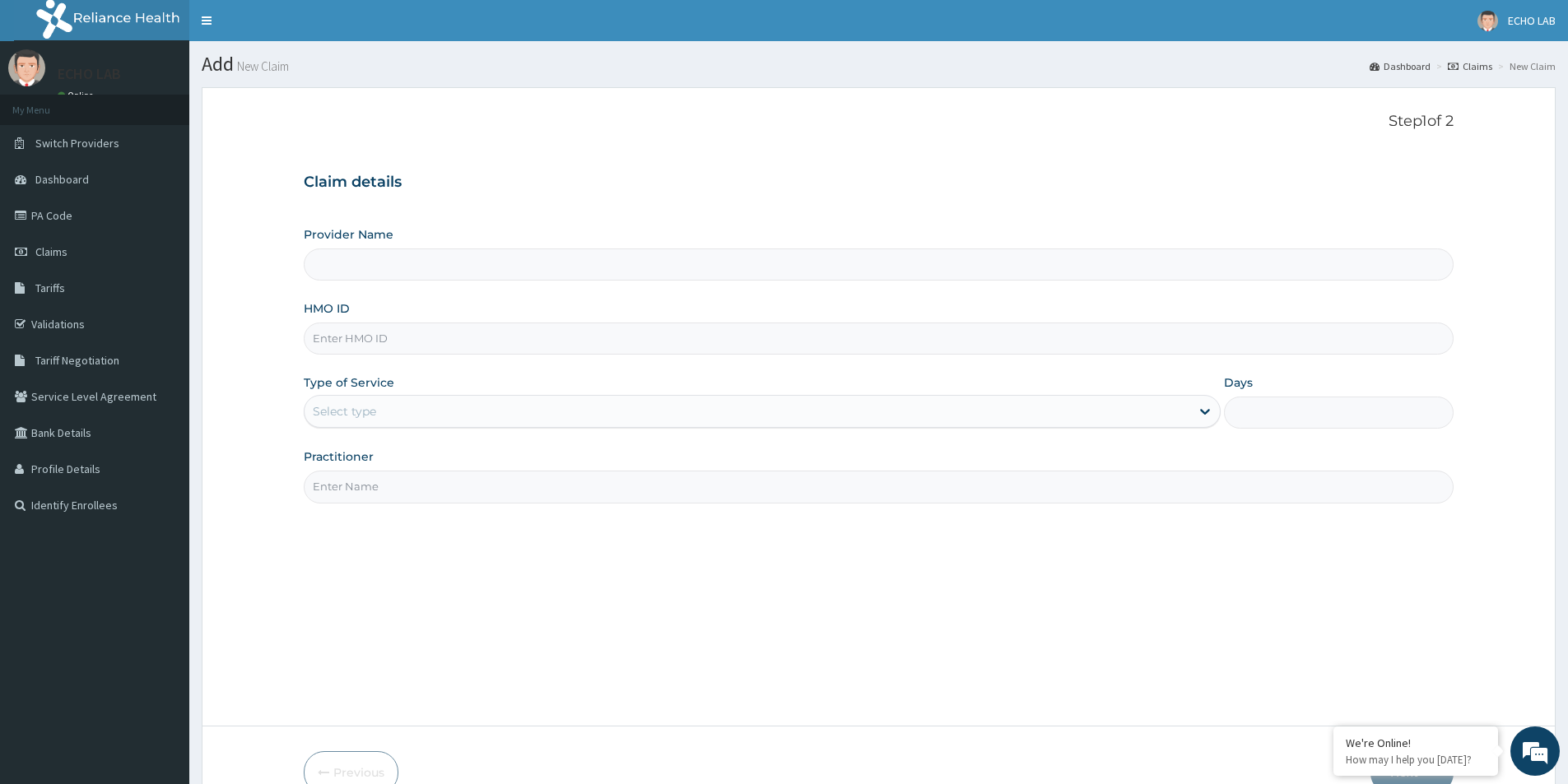
type input "ECHO LAB - KADUNA"
click at [365, 348] on input "HMO ID" at bounding box center [878, 338] width 1149 height 32
paste input "AXI/10006/B"
type input "AXI/10006/B"
drag, startPoint x: 403, startPoint y: 404, endPoint x: 405, endPoint y: 427, distance: 23.1
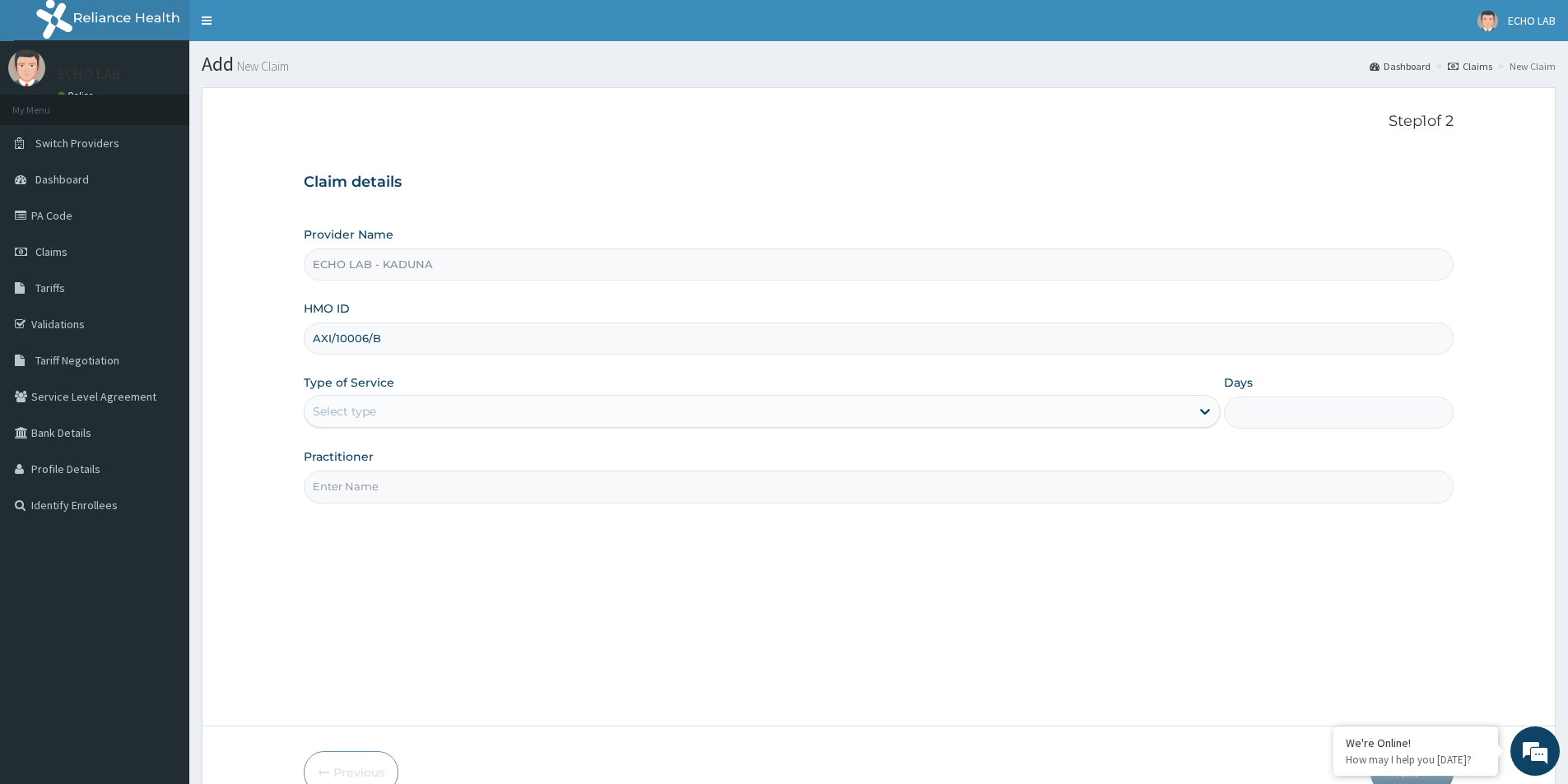
click at [405, 427] on div "Select type" at bounding box center [762, 411] width 917 height 33
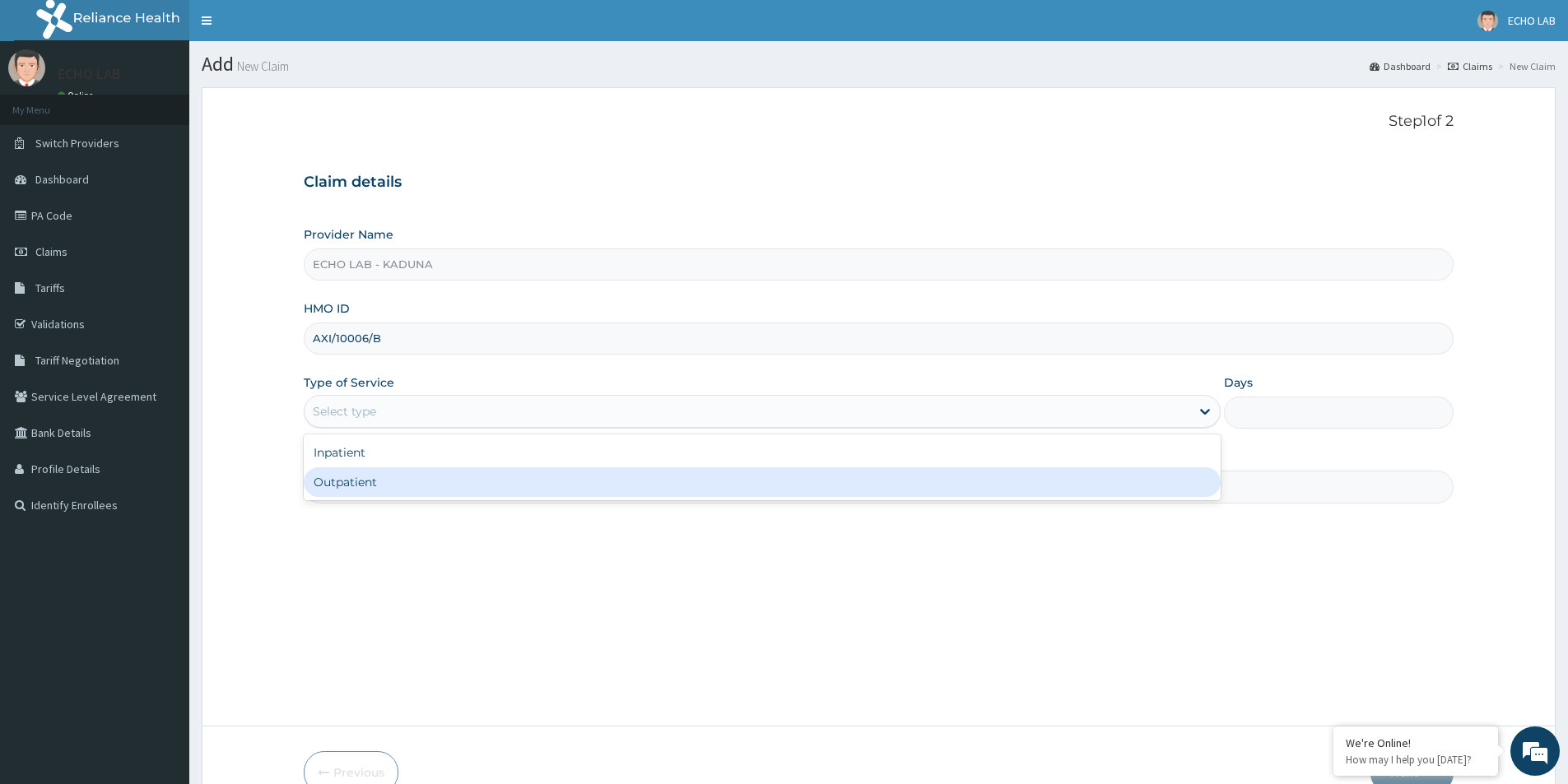
click at [423, 478] on div "Outpatient" at bounding box center [762, 482] width 917 height 30
type input "1"
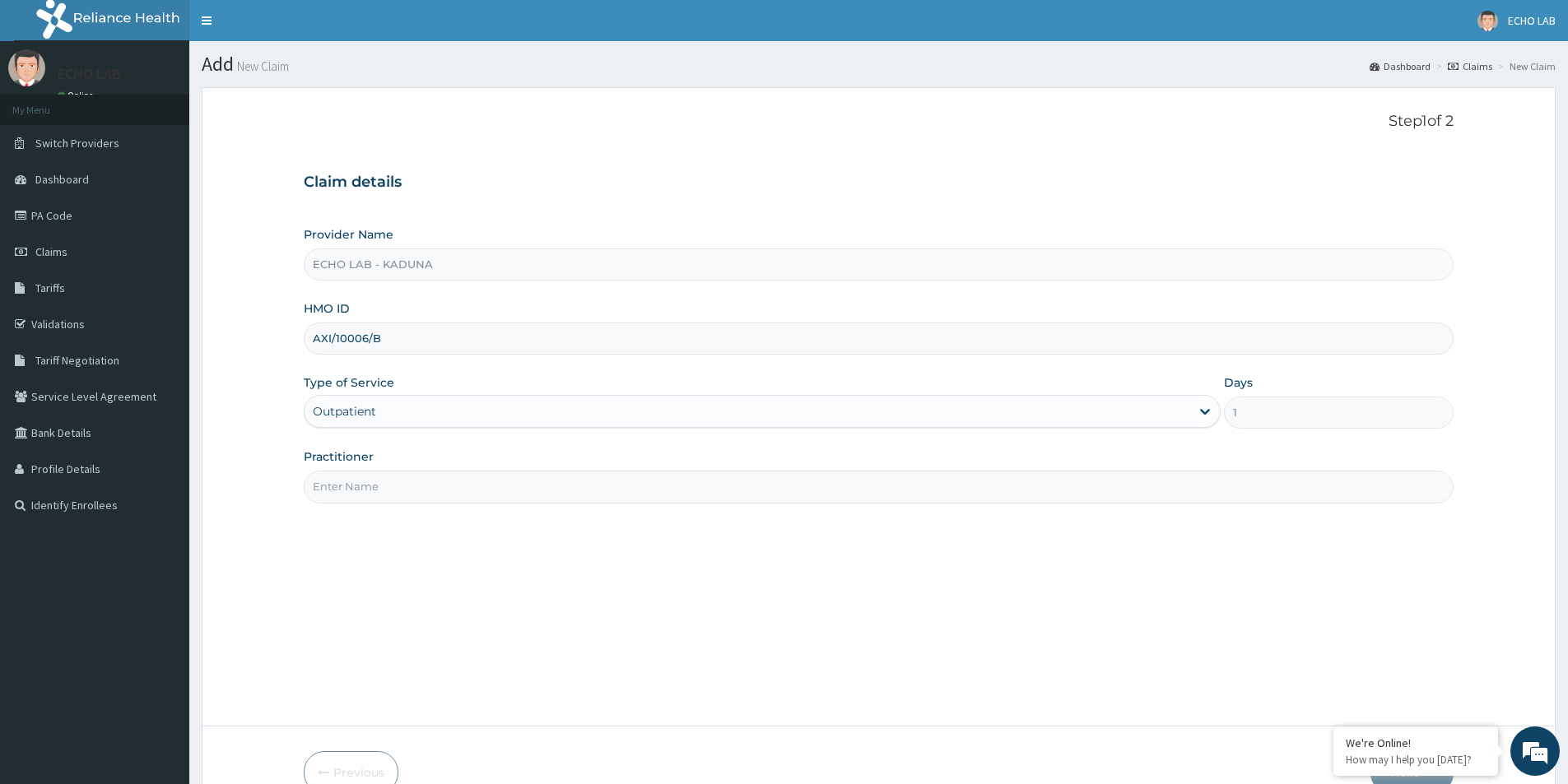
click at [418, 478] on input "Practitioner" at bounding box center [878, 486] width 1149 height 32
type input "dr. alok"
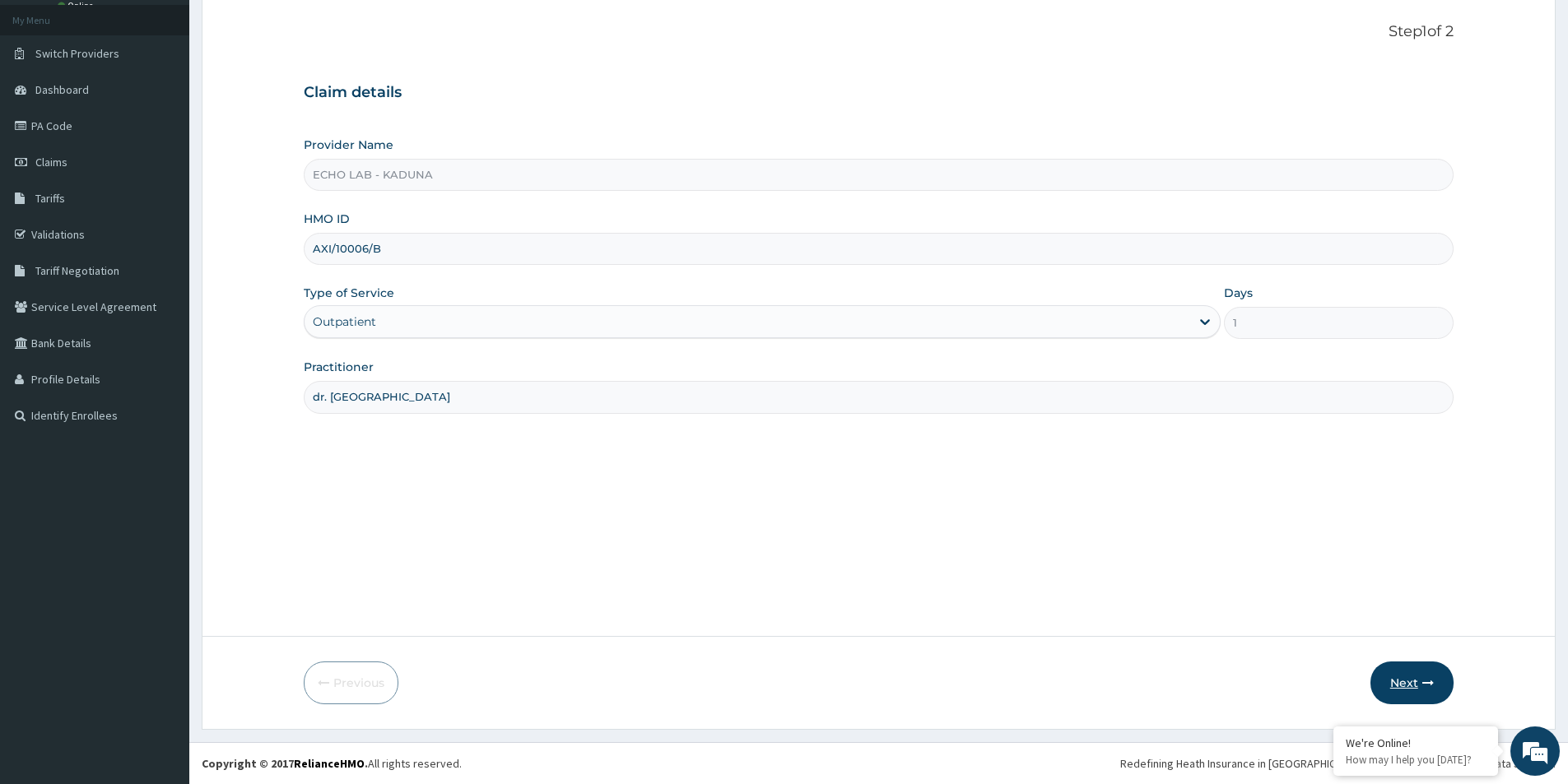
click at [1424, 677] on icon "button" at bounding box center [1428, 683] width 12 height 12
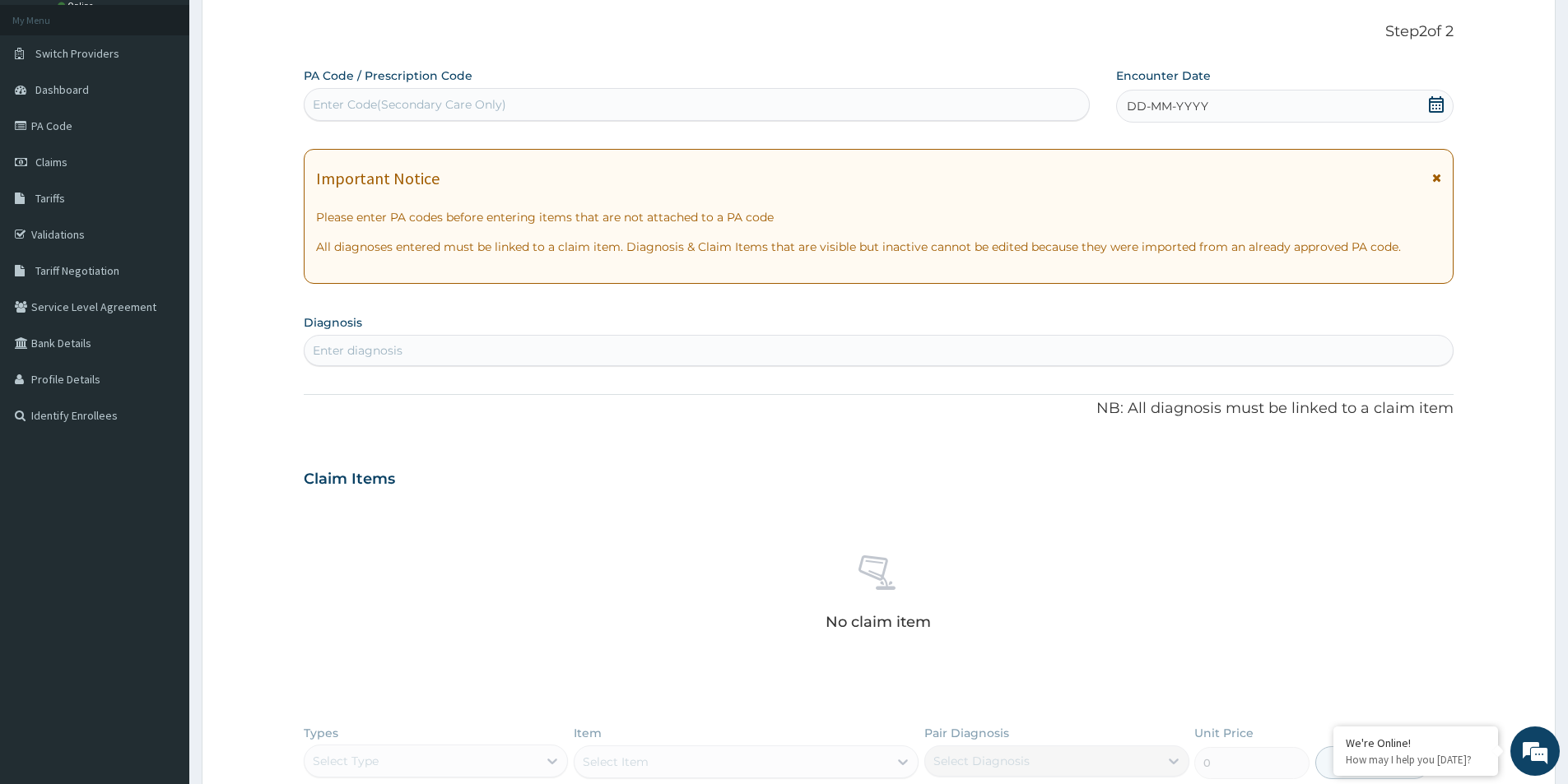
click at [335, 94] on div "Enter Code(Secondary Care Only)" at bounding box center [697, 105] width 784 height 26
paste input "PA/117124"
type input "PA/117124"
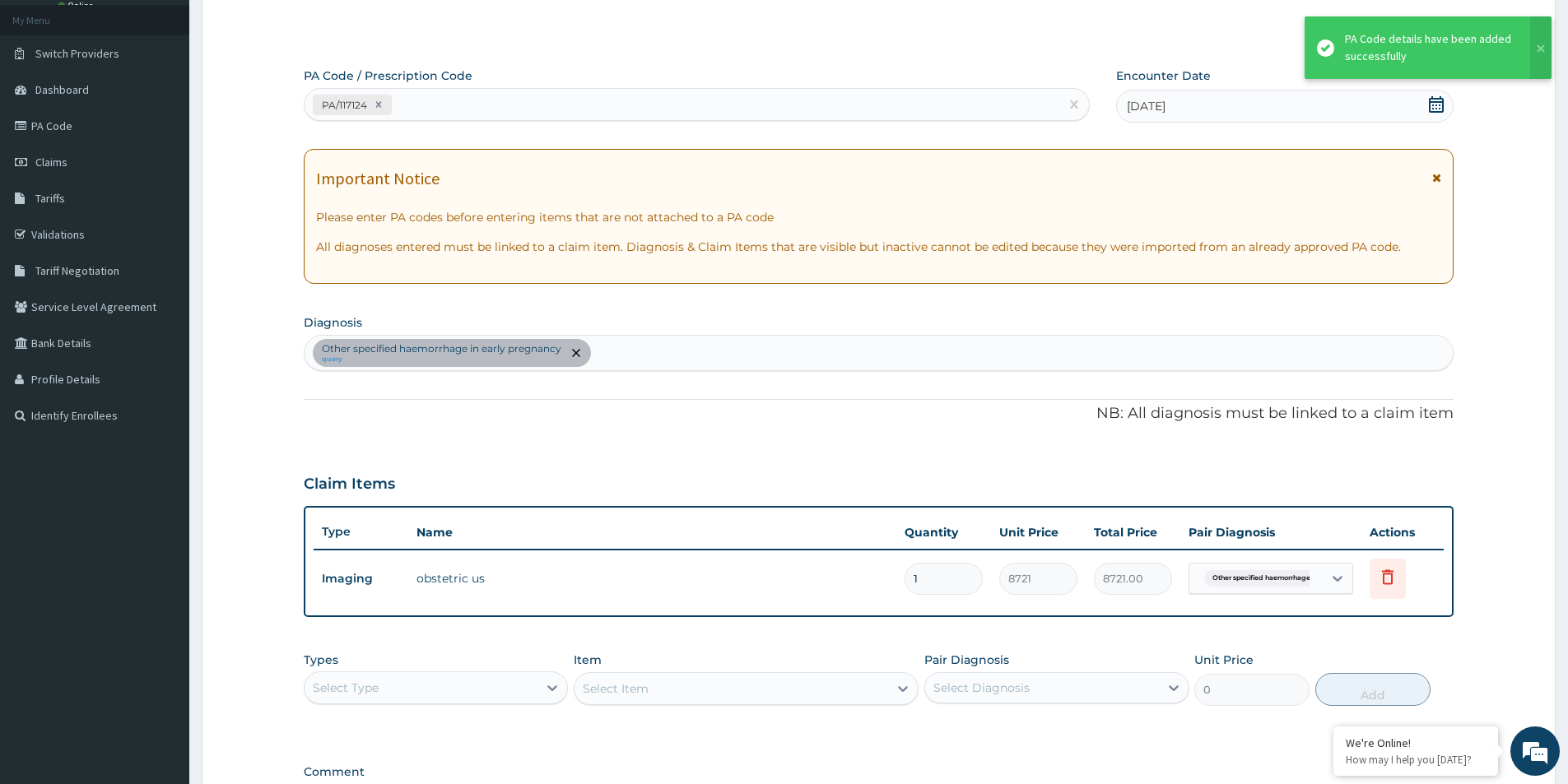
scroll to position [308, 0]
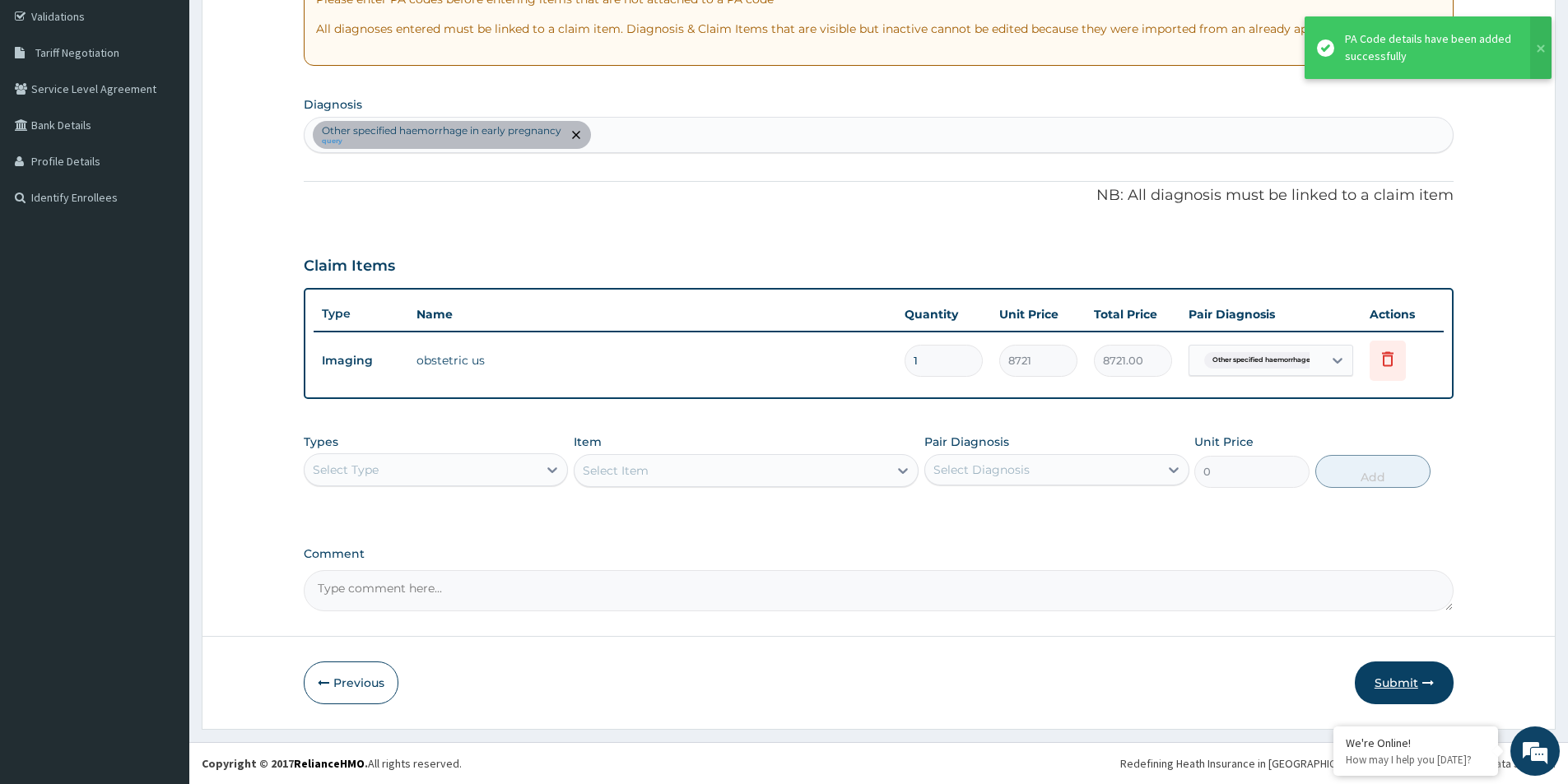
click at [1393, 686] on button "Submit" at bounding box center [1404, 683] width 99 height 43
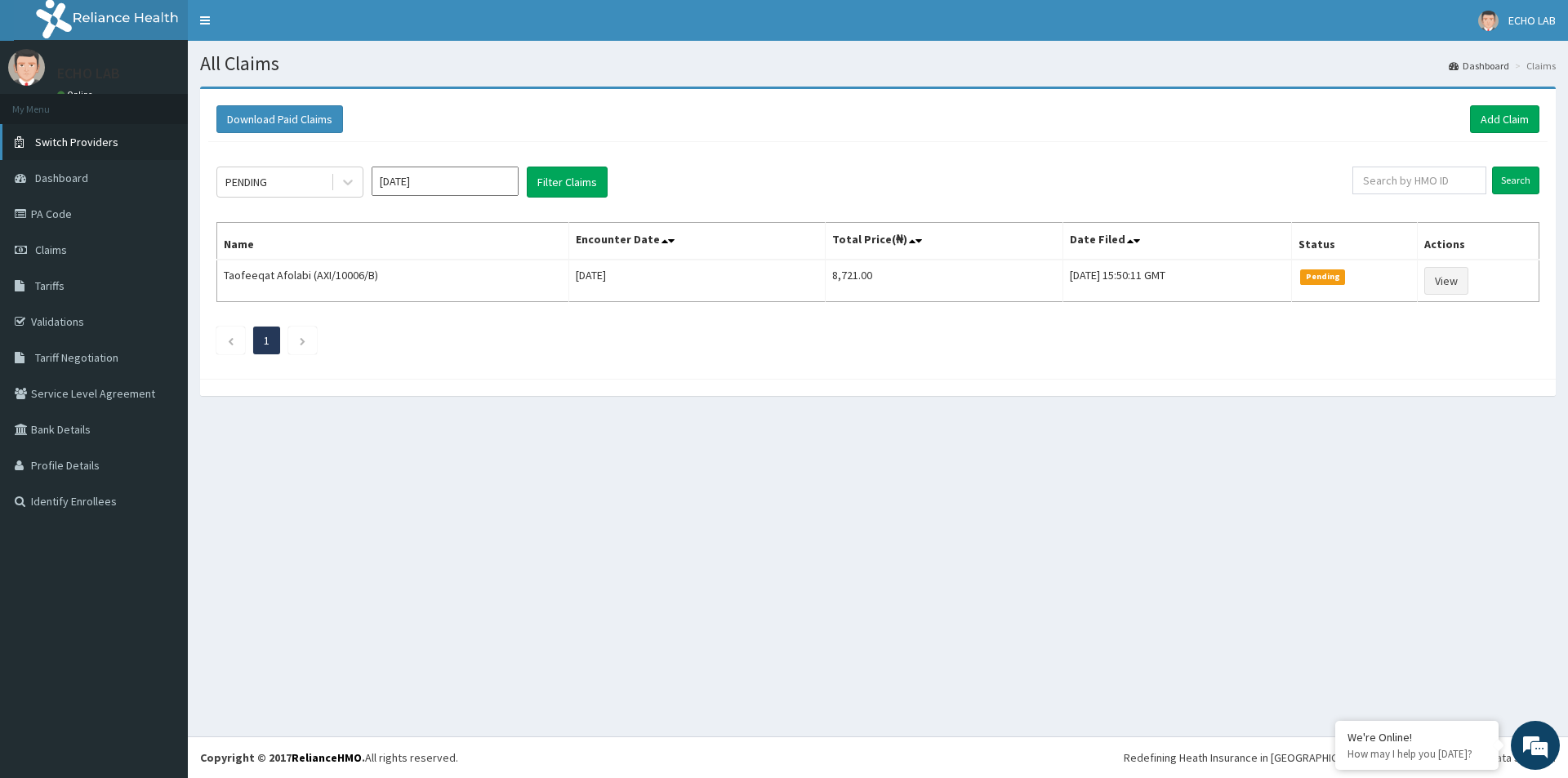
click at [107, 149] on span "Switch Providers" at bounding box center [77, 142] width 83 height 15
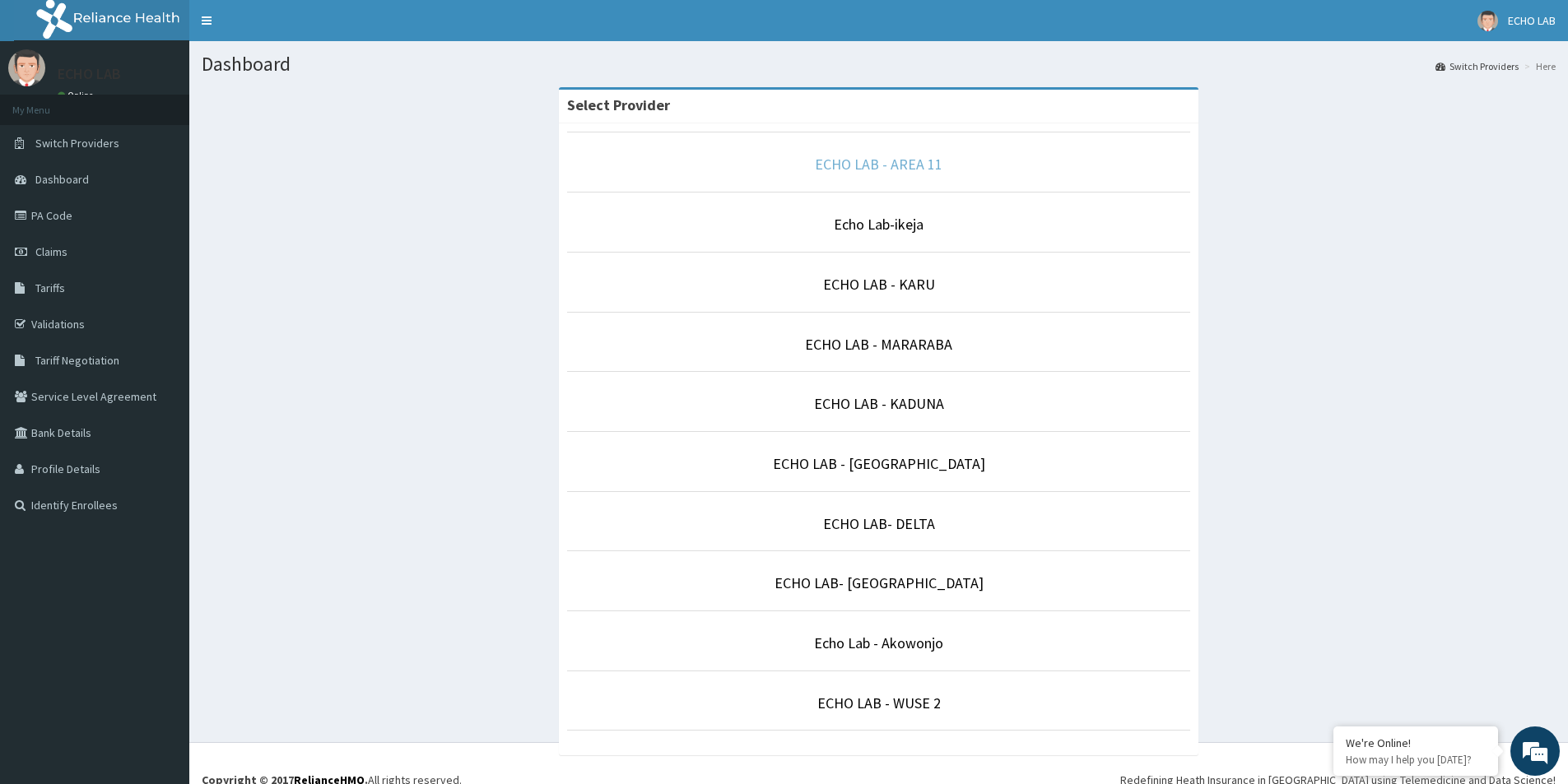
click at [901, 171] on link "ECHO LAB - AREA 11" at bounding box center [878, 164] width 128 height 19
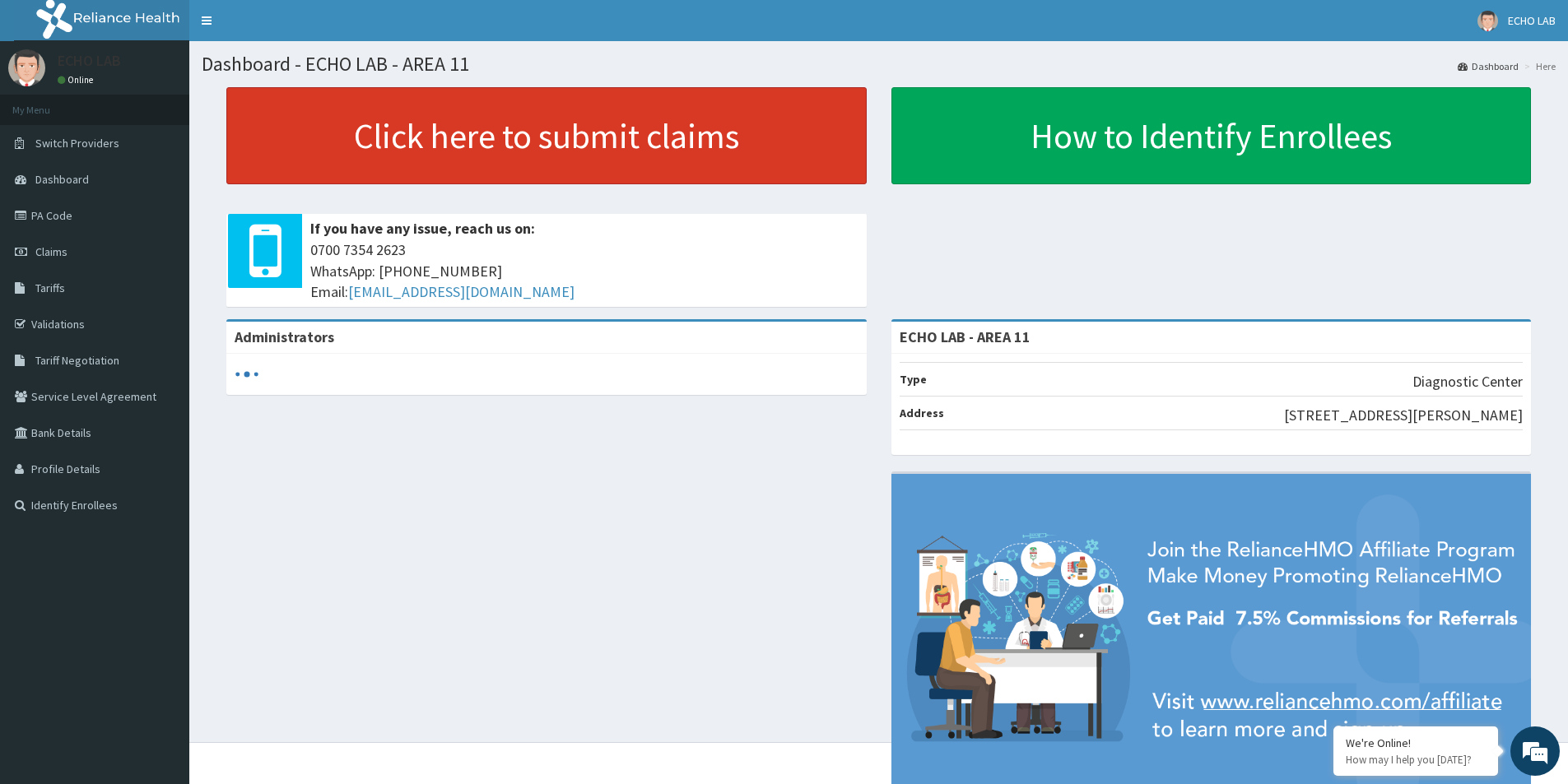
click at [617, 169] on link "Click here to submit claims" at bounding box center [546, 136] width 640 height 97
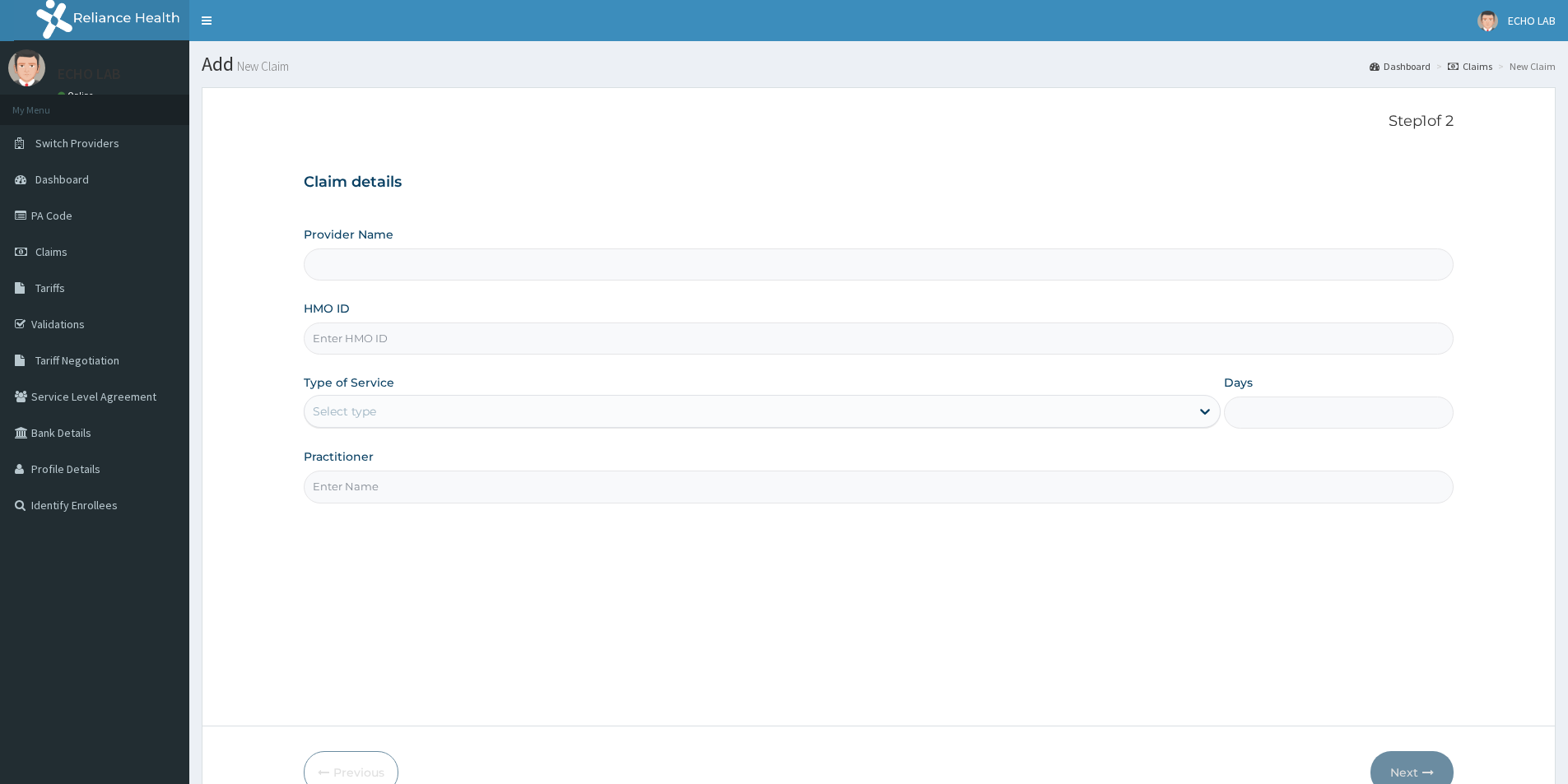
click at [413, 348] on input "HMO ID" at bounding box center [878, 338] width 1149 height 32
paste input "JEC/10024/A"
type input "JEC/10024/A"
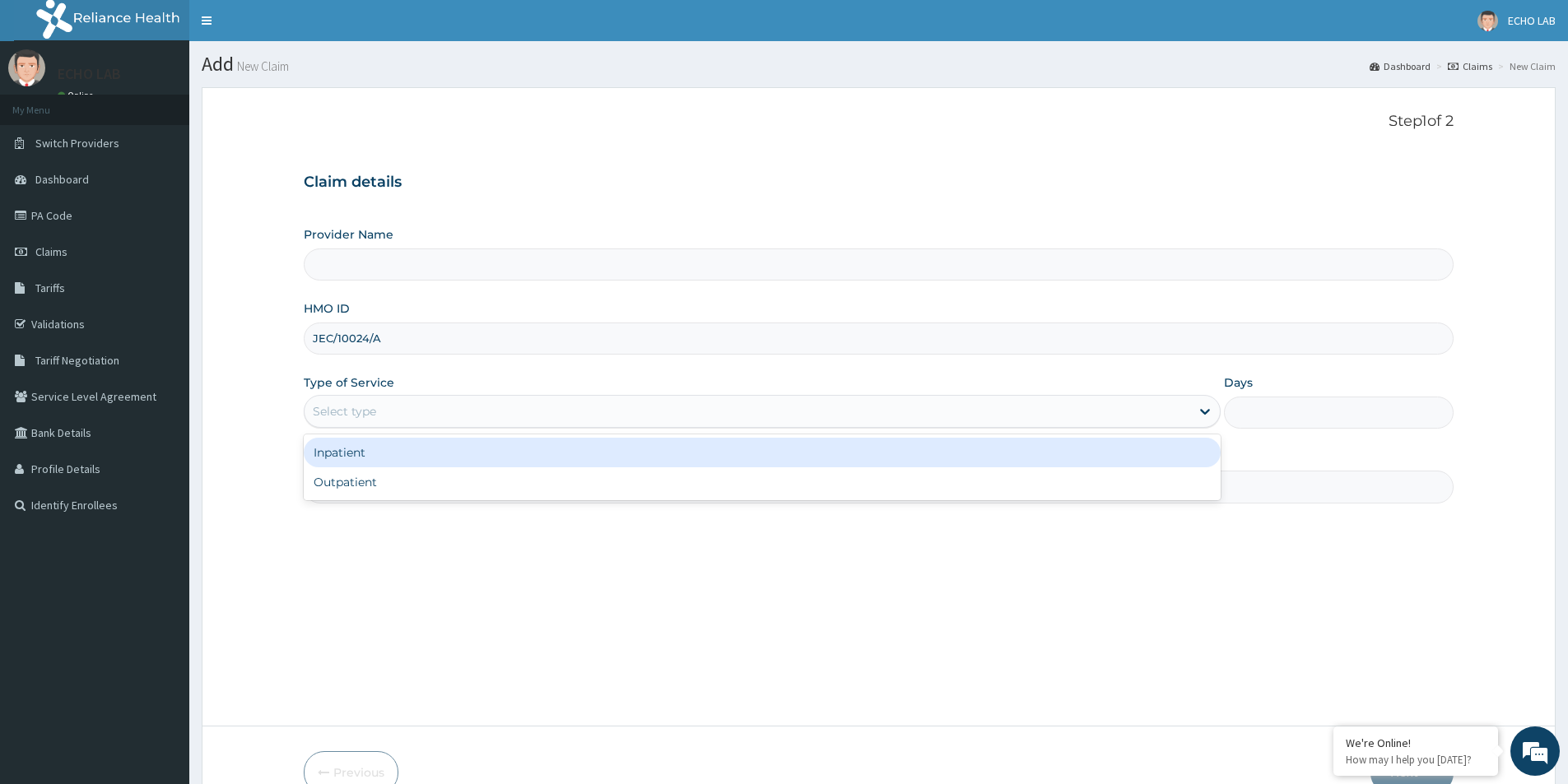
click at [428, 406] on div "Select type" at bounding box center [747, 411] width 886 height 26
type input "ECHO LAB - AREA 11"
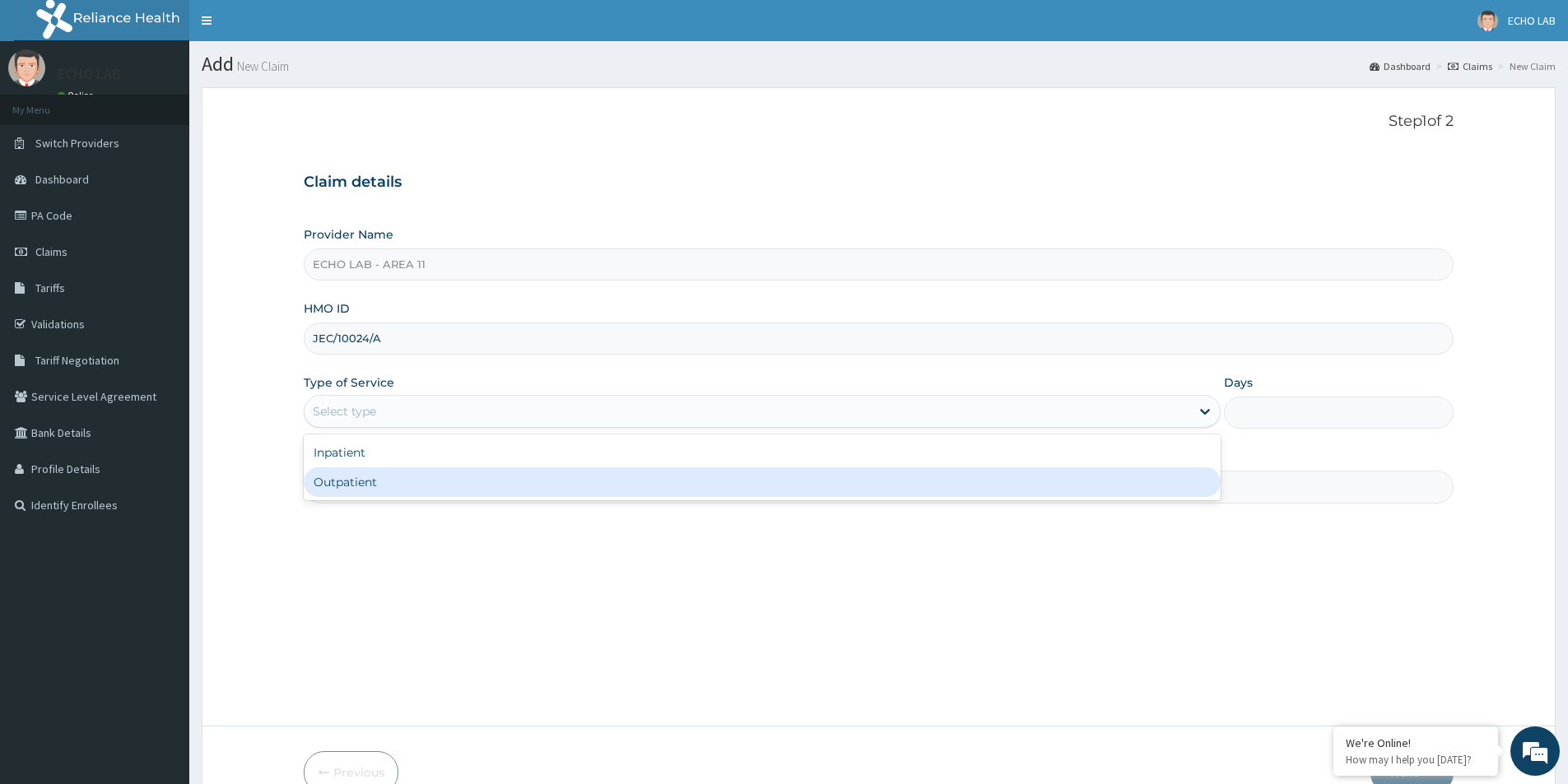
click at [426, 478] on div "Outpatient" at bounding box center [762, 482] width 917 height 30
type input "1"
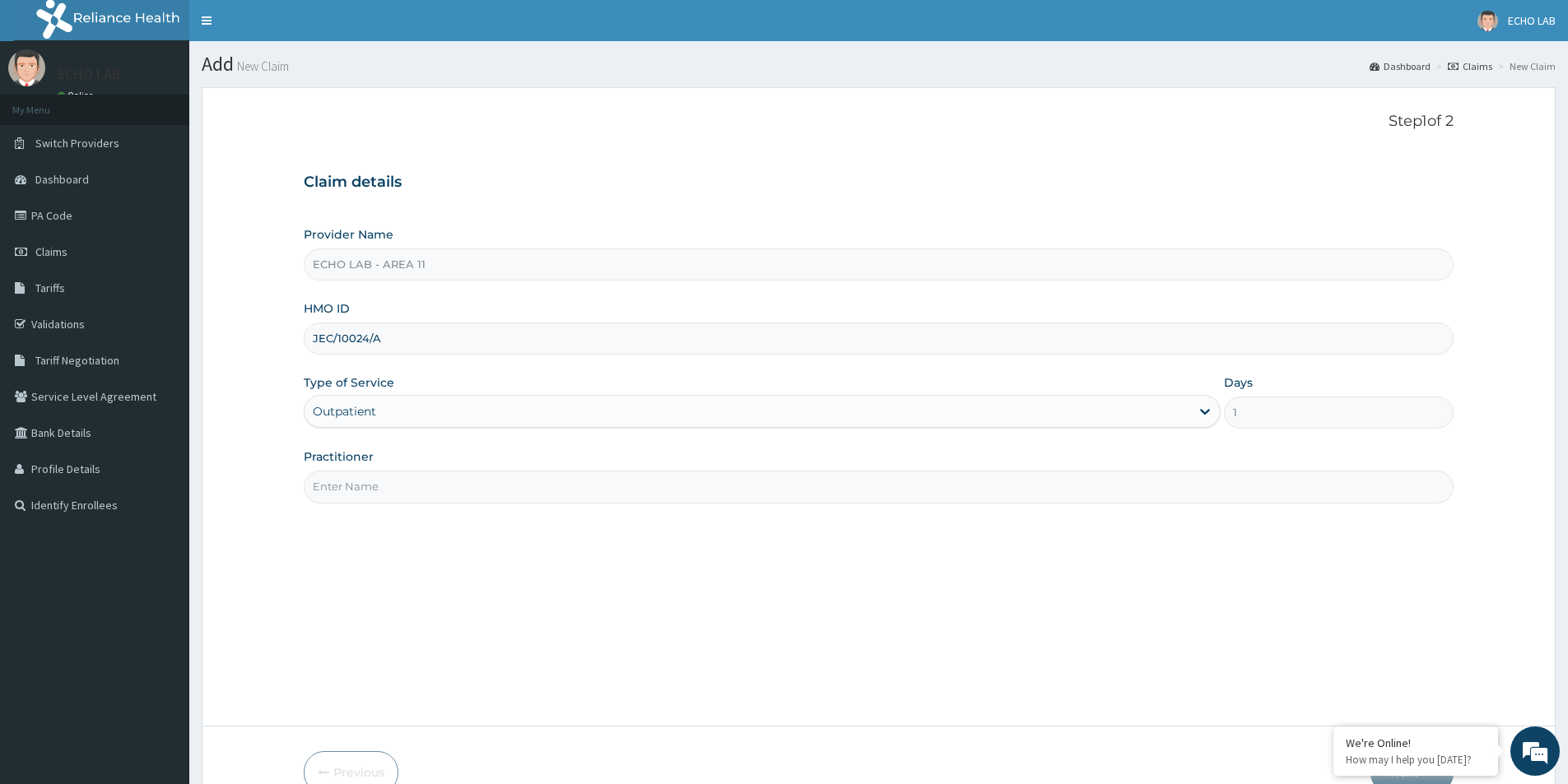
click at [428, 481] on input "Practitioner" at bounding box center [878, 486] width 1149 height 32
type input "dr. alok"
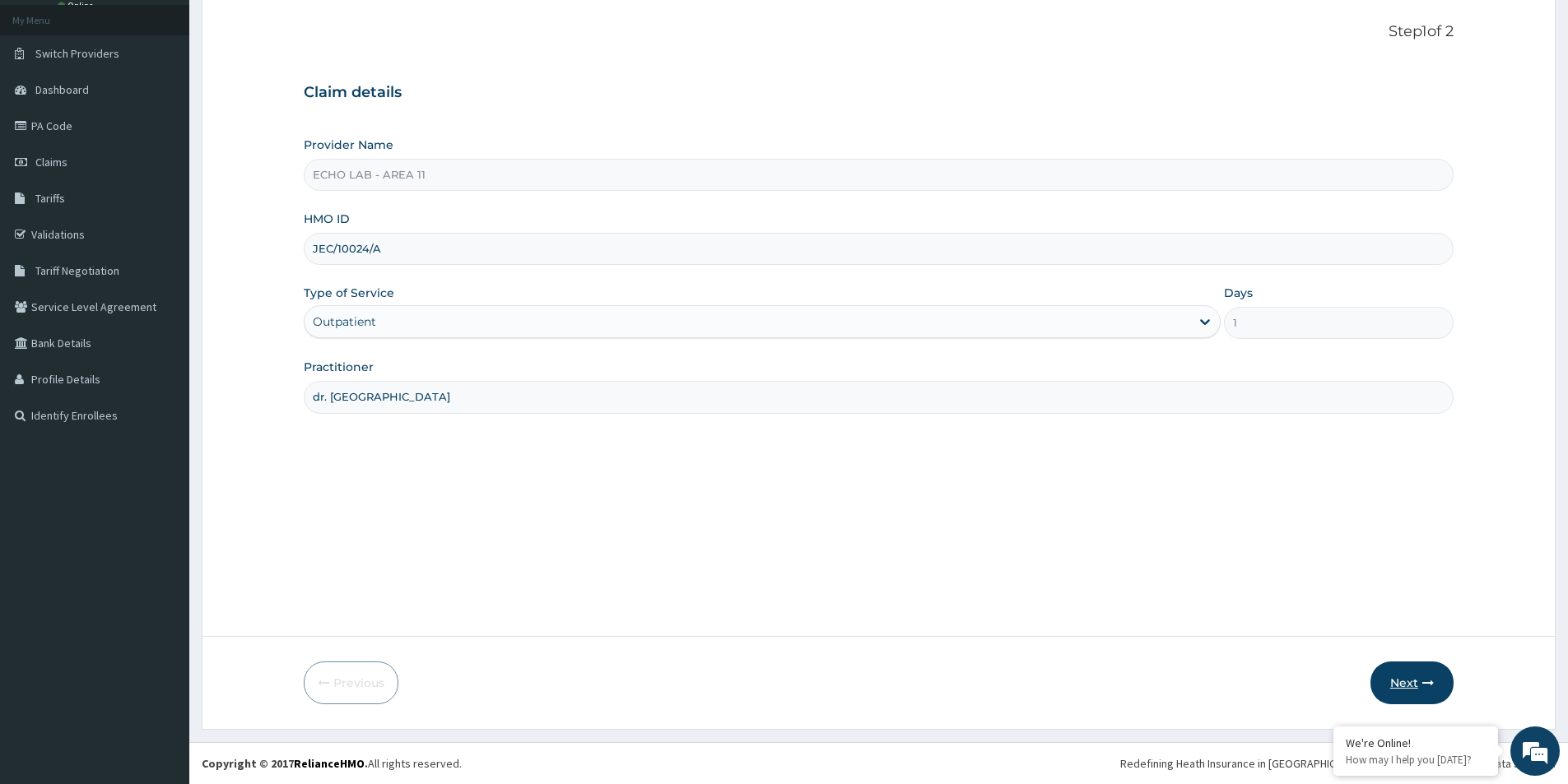
click at [1416, 693] on button "Next" at bounding box center [1411, 683] width 83 height 43
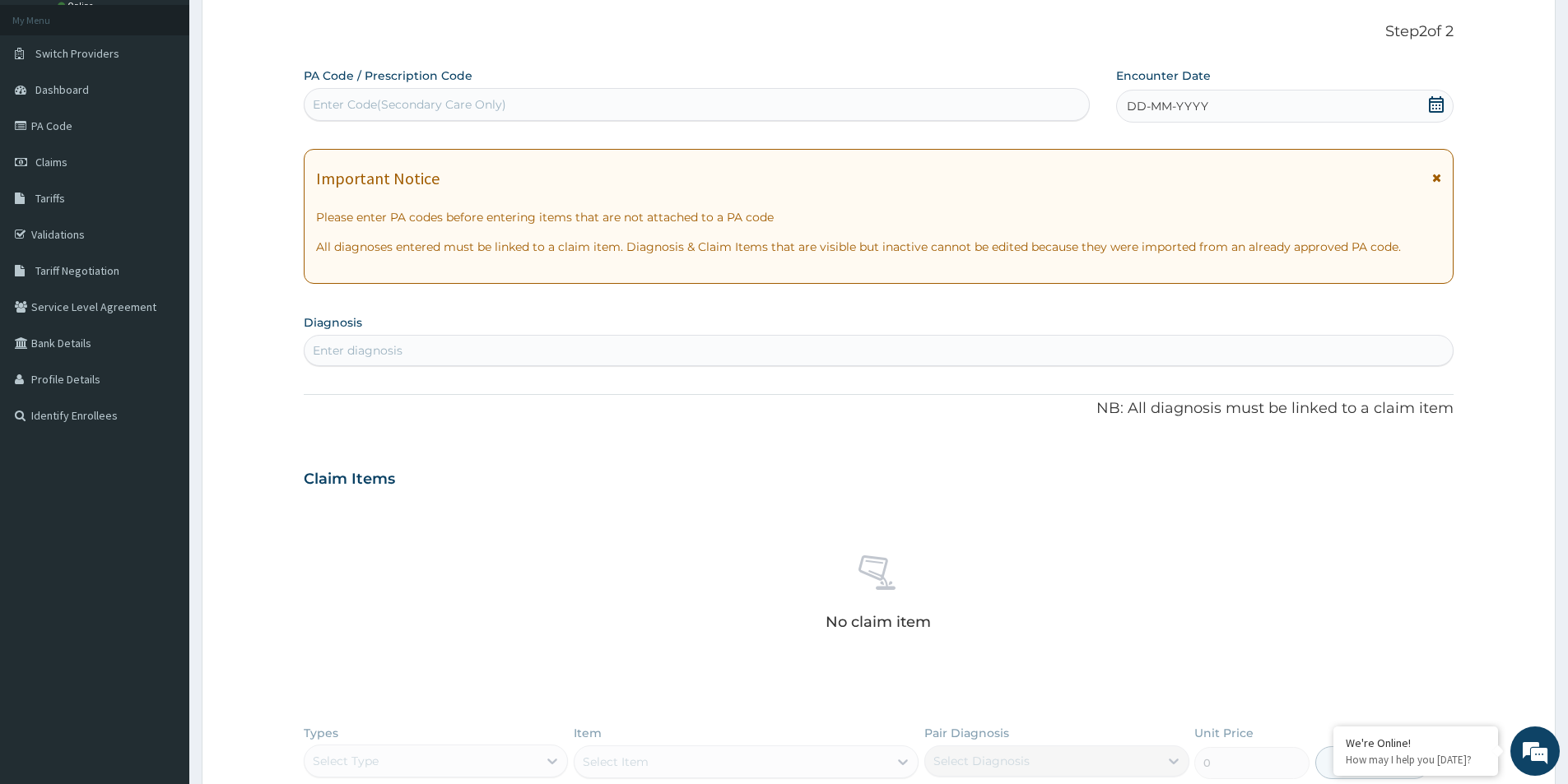
click at [456, 106] on div "Enter Code(Secondary Care Only)" at bounding box center [410, 105] width 194 height 16
paste input "PA/339A3B"
type input "PA/339A3B"
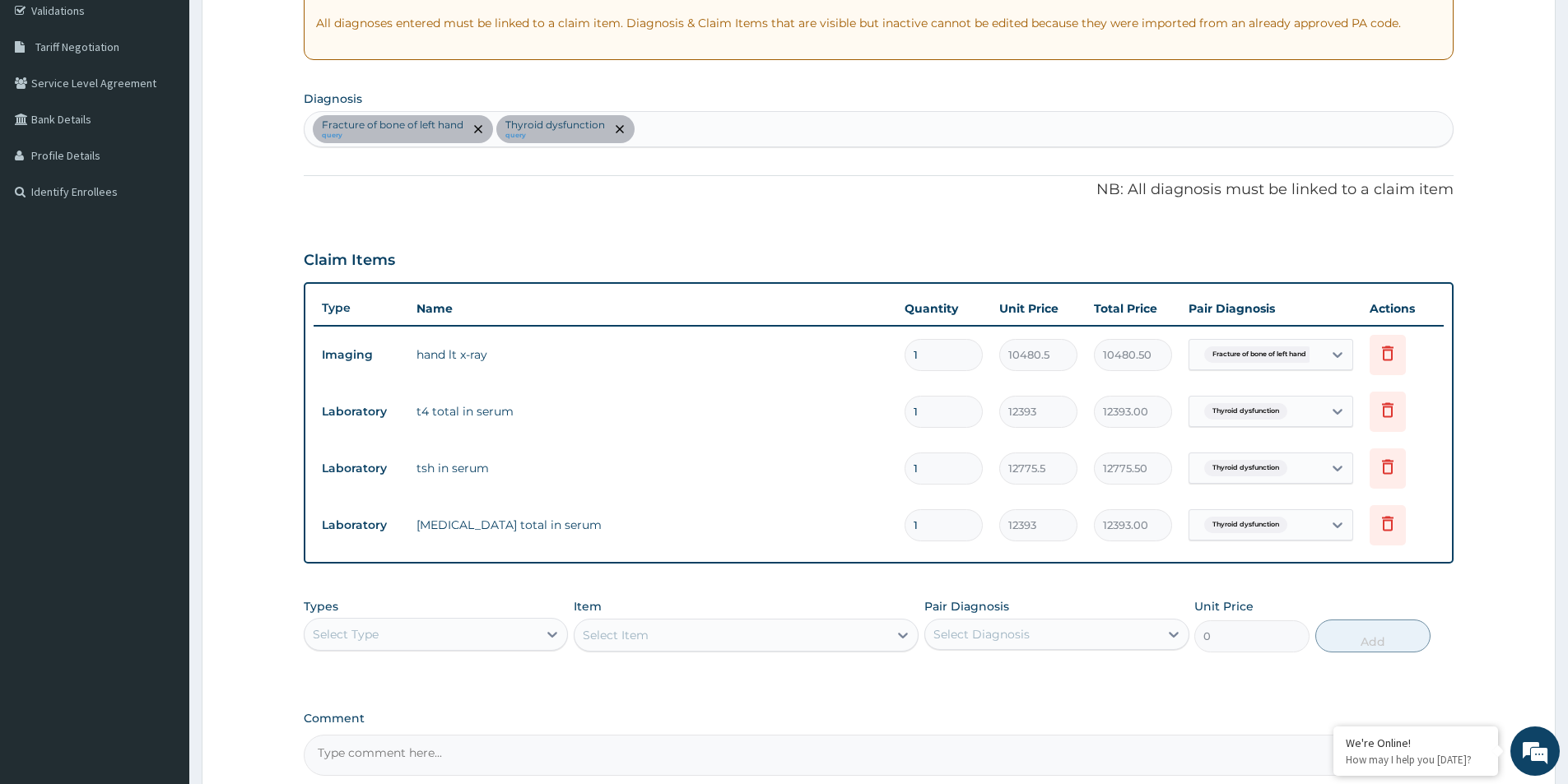
scroll to position [478, 0]
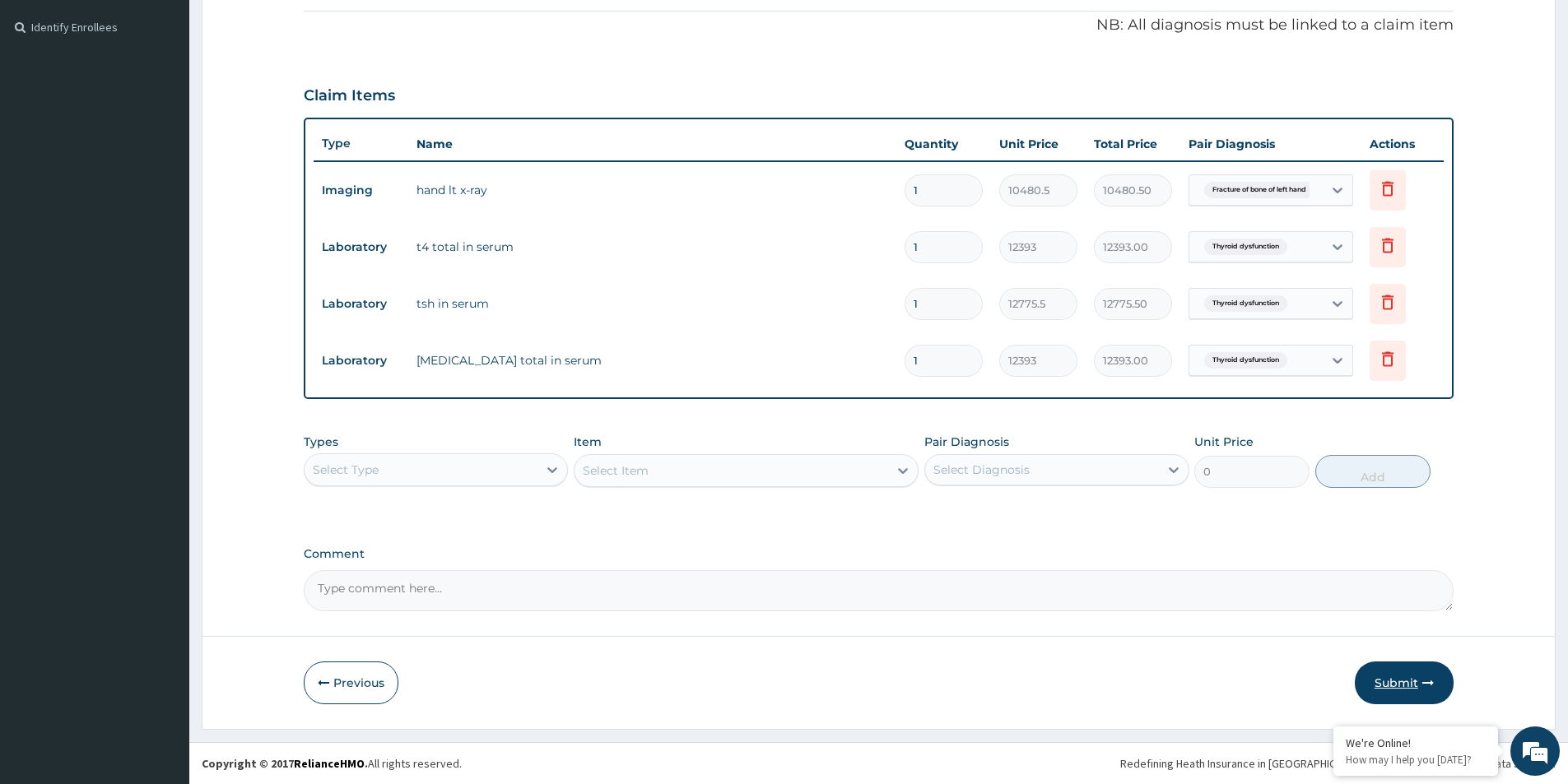
click at [1395, 689] on button "Submit" at bounding box center [1404, 683] width 99 height 43
